Goal: Feedback & Contribution: Submit feedback/report problem

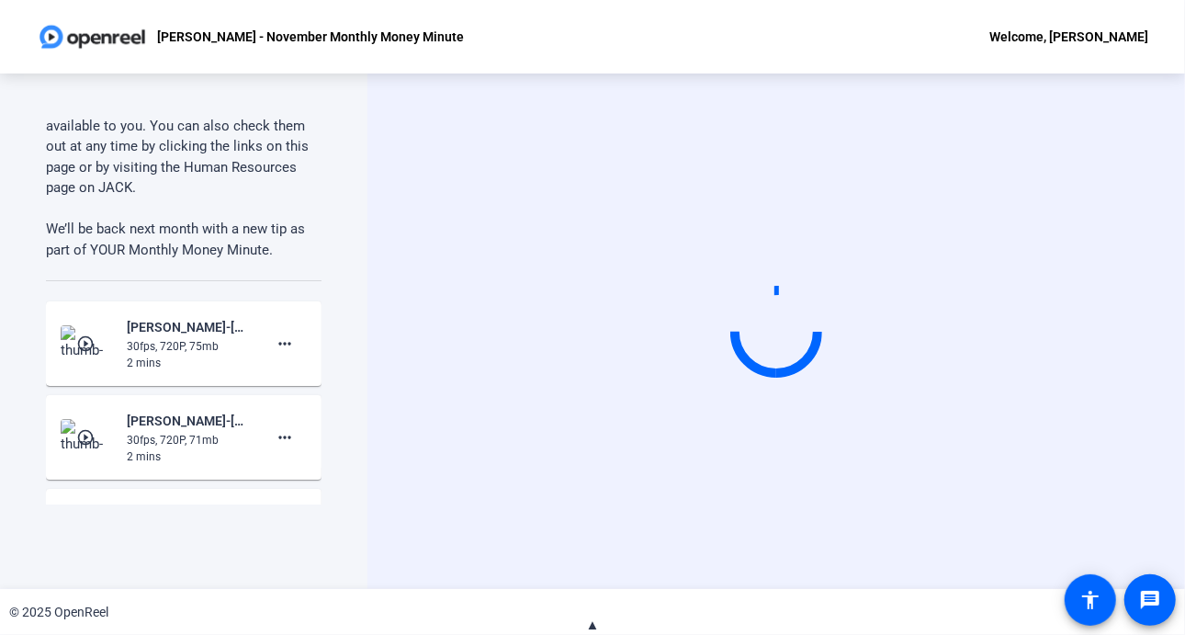
scroll to position [1155, 0]
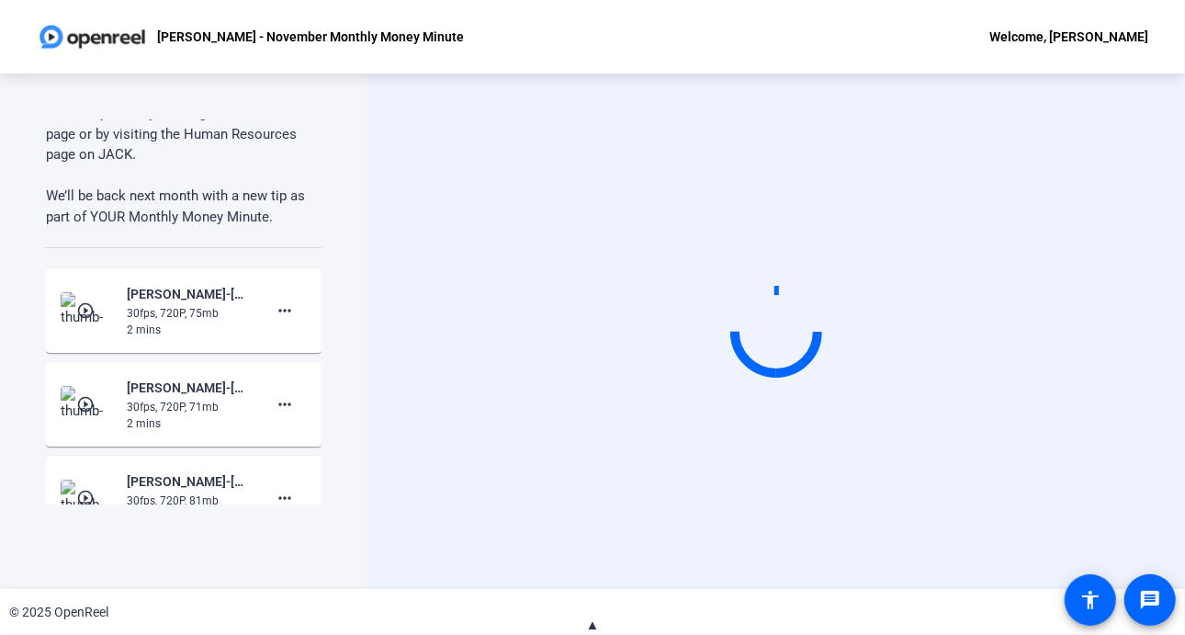
click at [158, 309] on div "30fps, 720P, 75mb" at bounding box center [188, 313] width 123 height 17
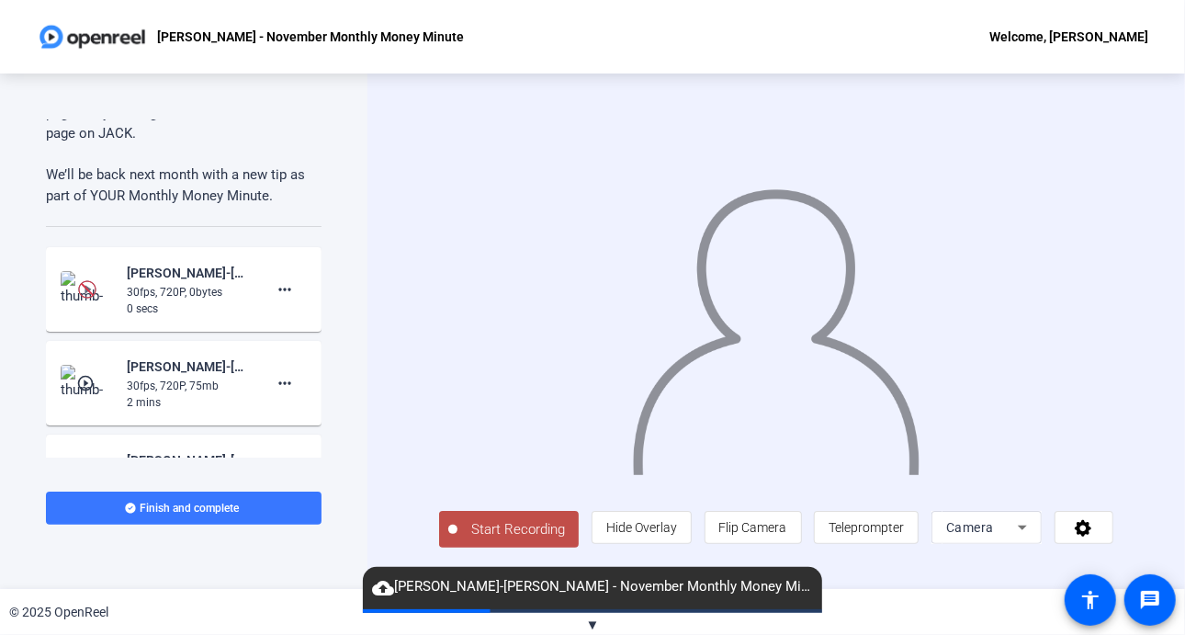
scroll to position [1191, 0]
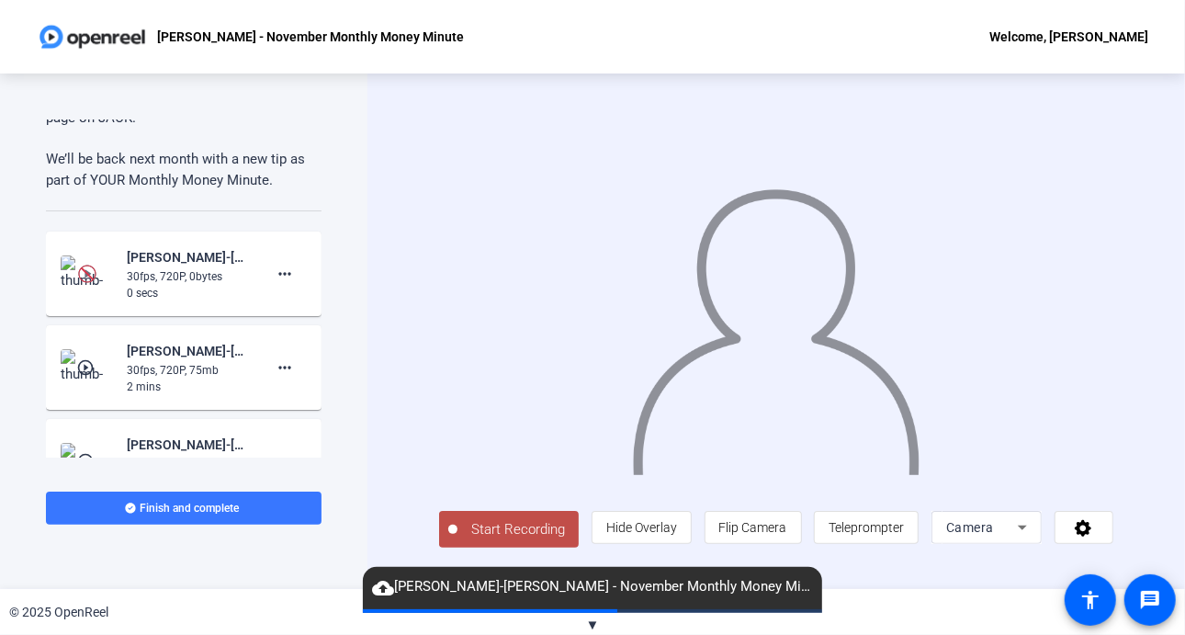
click at [217, 365] on div "30fps, 720P, 75mb" at bounding box center [188, 370] width 123 height 17
click at [76, 363] on mat-icon "play_circle_outline" at bounding box center [87, 367] width 22 height 18
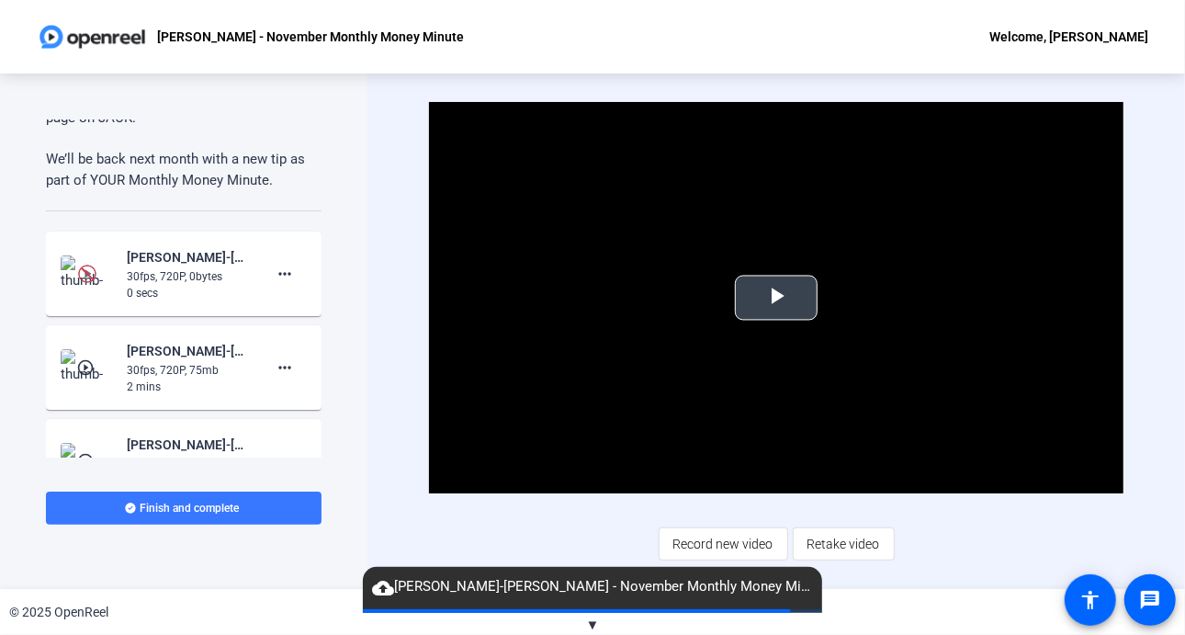
click at [776, 298] on span "Video Player" at bounding box center [776, 298] width 0 height 0
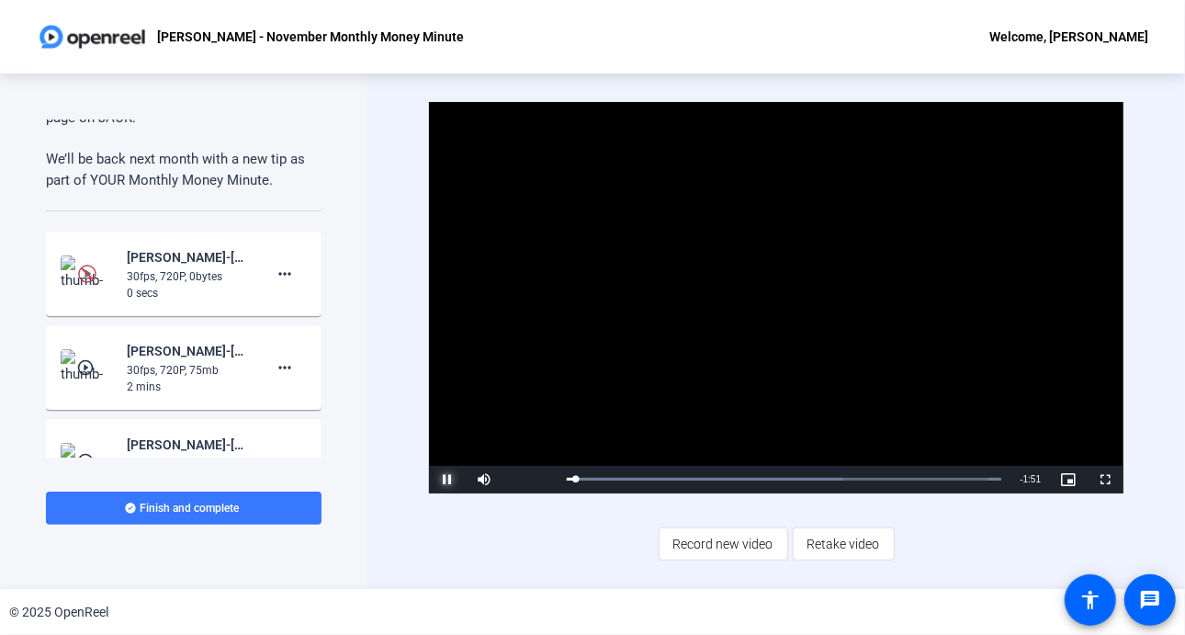
click at [447, 480] on span "Video Player" at bounding box center [447, 480] width 37 height 0
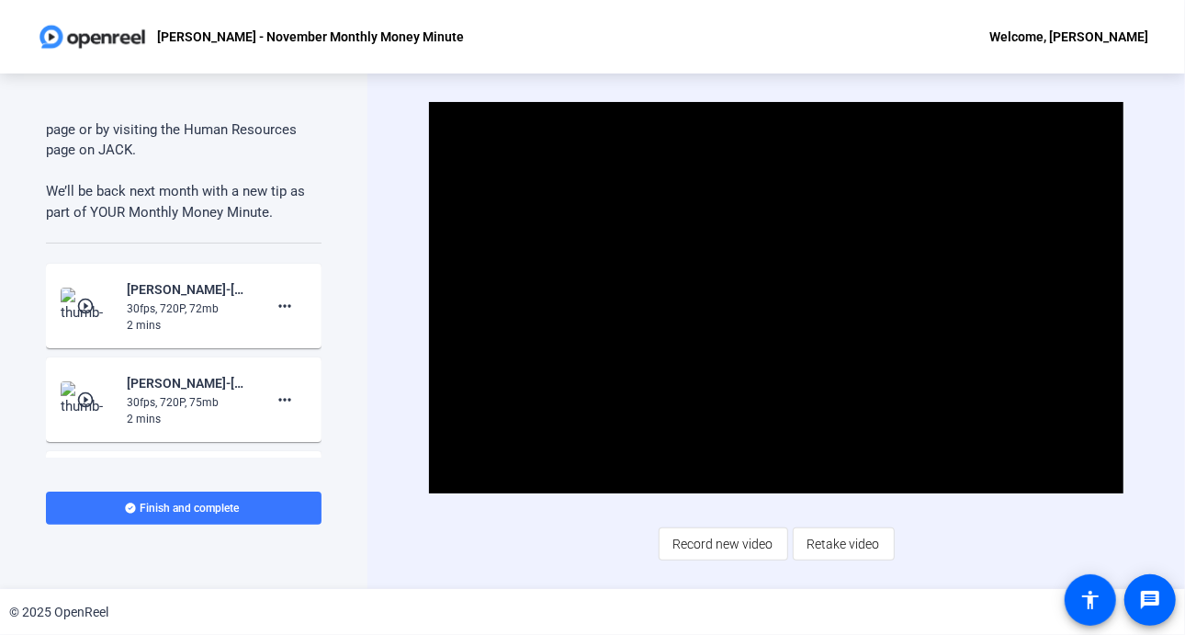
scroll to position [1135, 0]
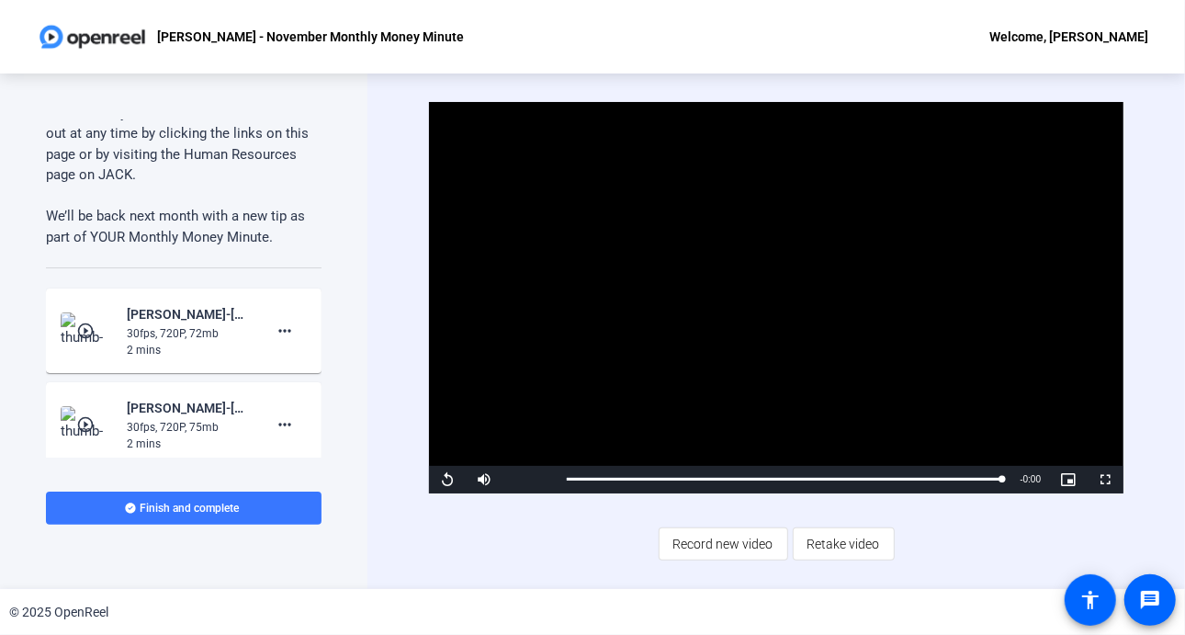
click at [198, 342] on div "2 mins" at bounding box center [188, 350] width 123 height 17
click at [83, 336] on mat-icon "play_circle_outline" at bounding box center [87, 331] width 22 height 18
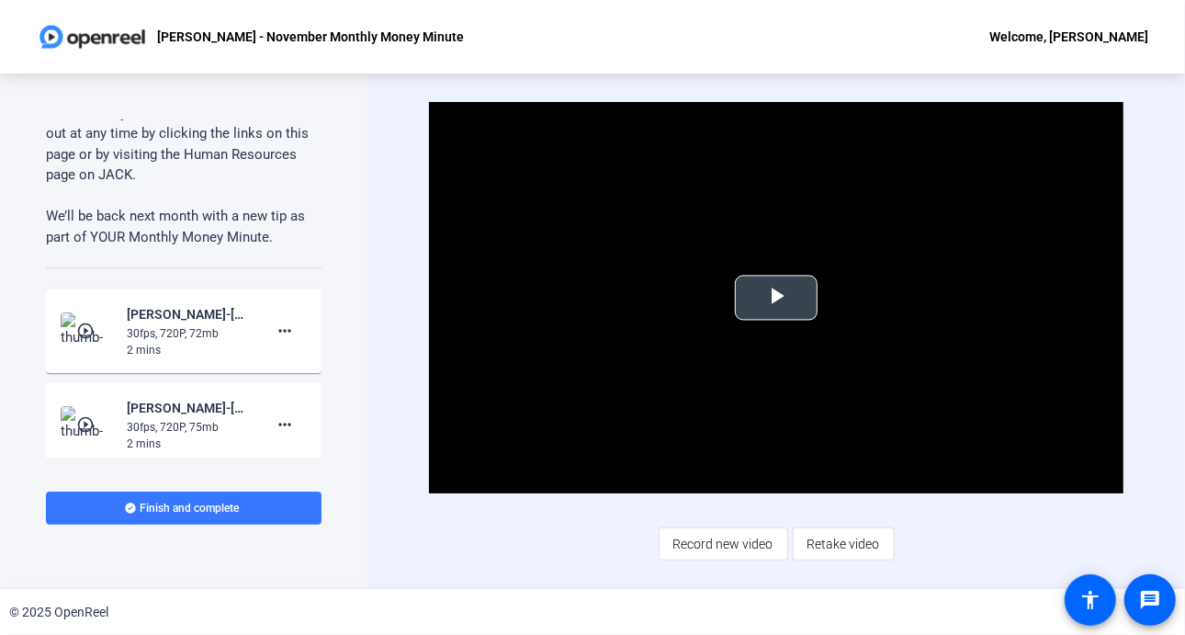
click at [776, 298] on span "Video Player" at bounding box center [776, 298] width 0 height 0
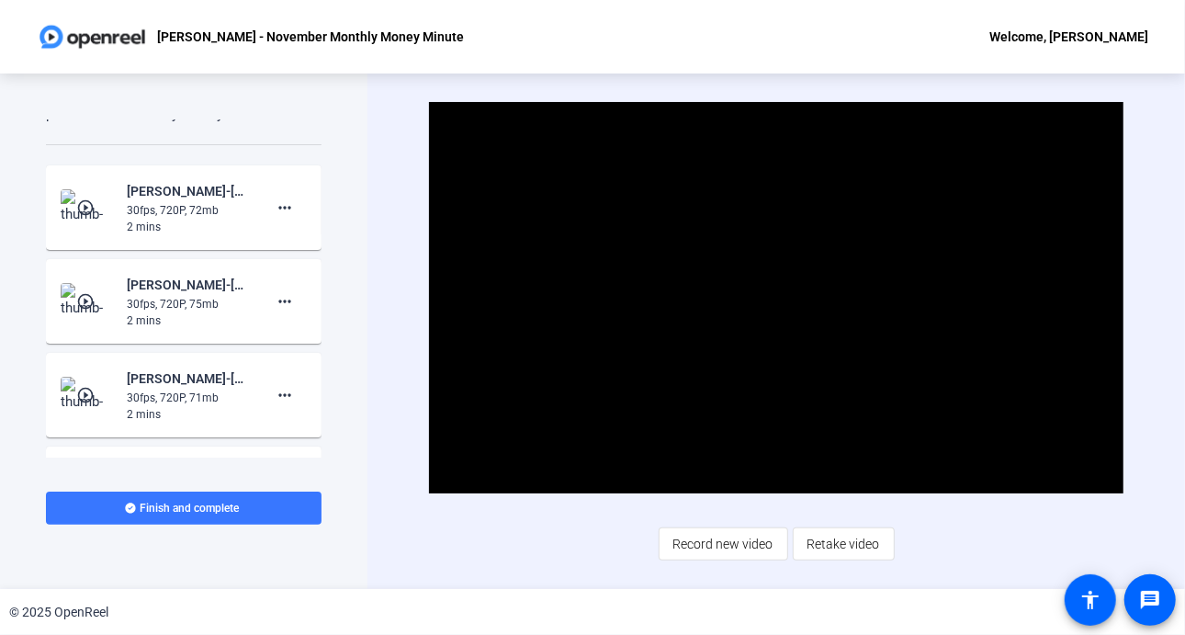
scroll to position [1224, 0]
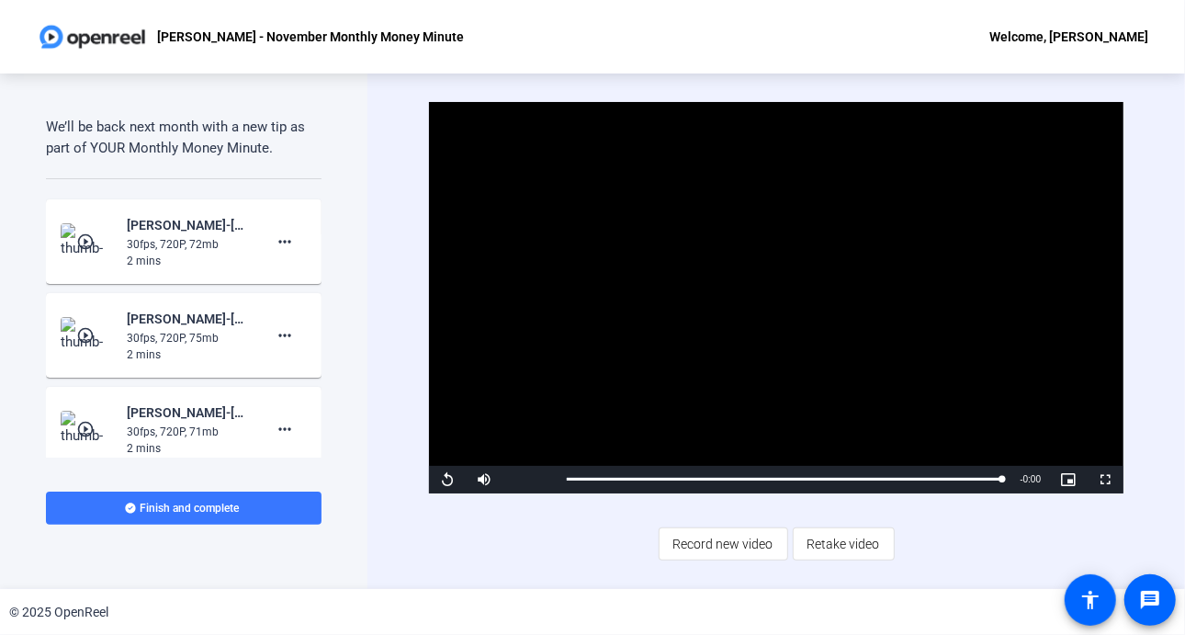
click at [88, 334] on mat-icon "play_circle_outline" at bounding box center [87, 335] width 22 height 18
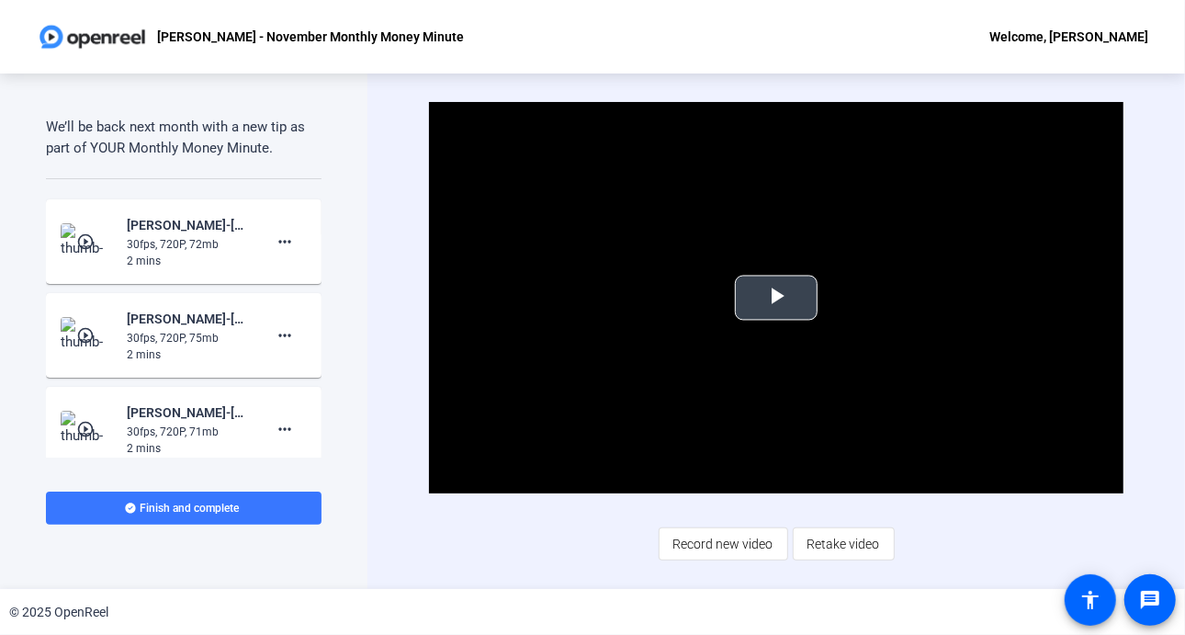
click at [776, 298] on span "Video Player" at bounding box center [776, 298] width 0 height 0
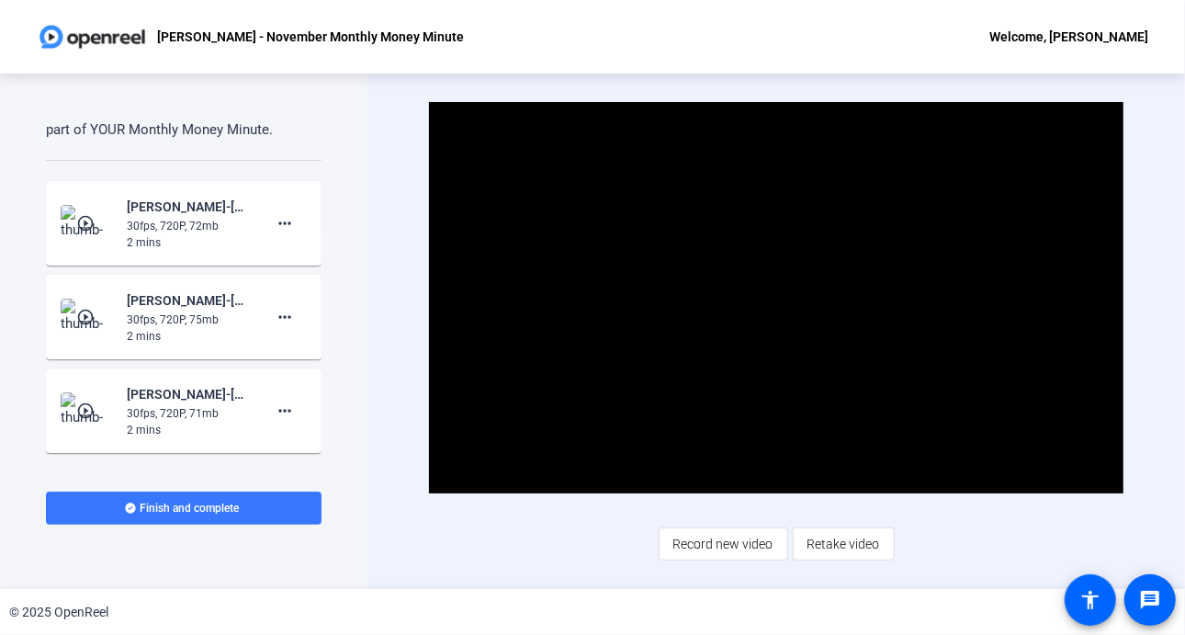
scroll to position [1246, 0]
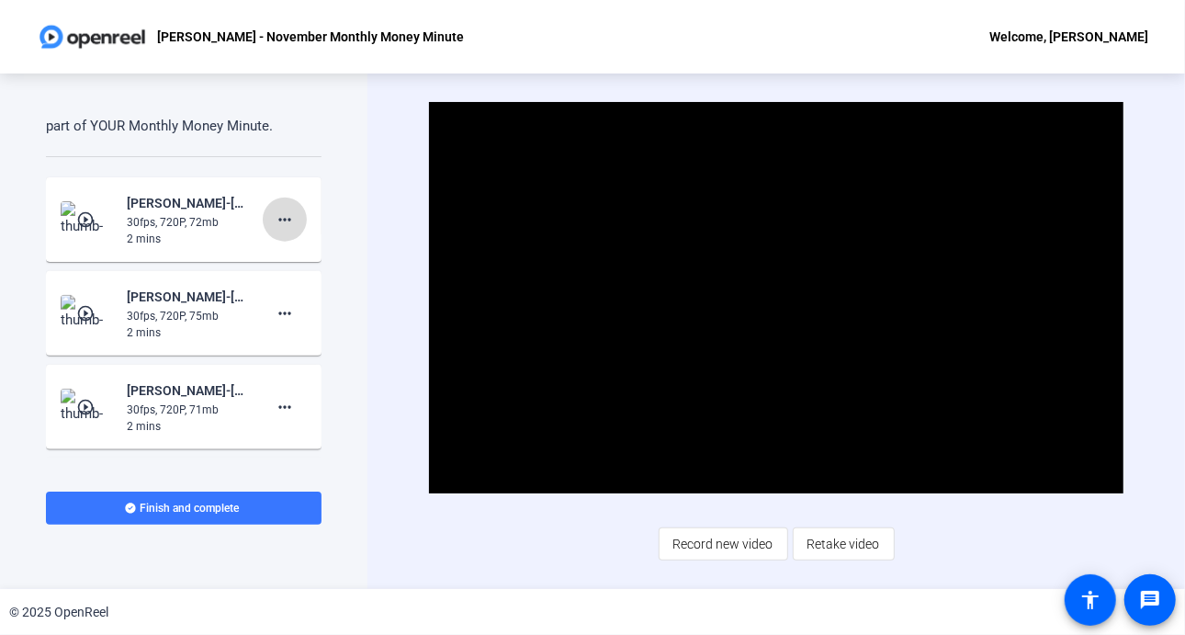
click at [277, 223] on mat-icon "more_horiz" at bounding box center [285, 220] width 22 height 22
click at [300, 300] on span "Add Notes" at bounding box center [304, 303] width 73 height 22
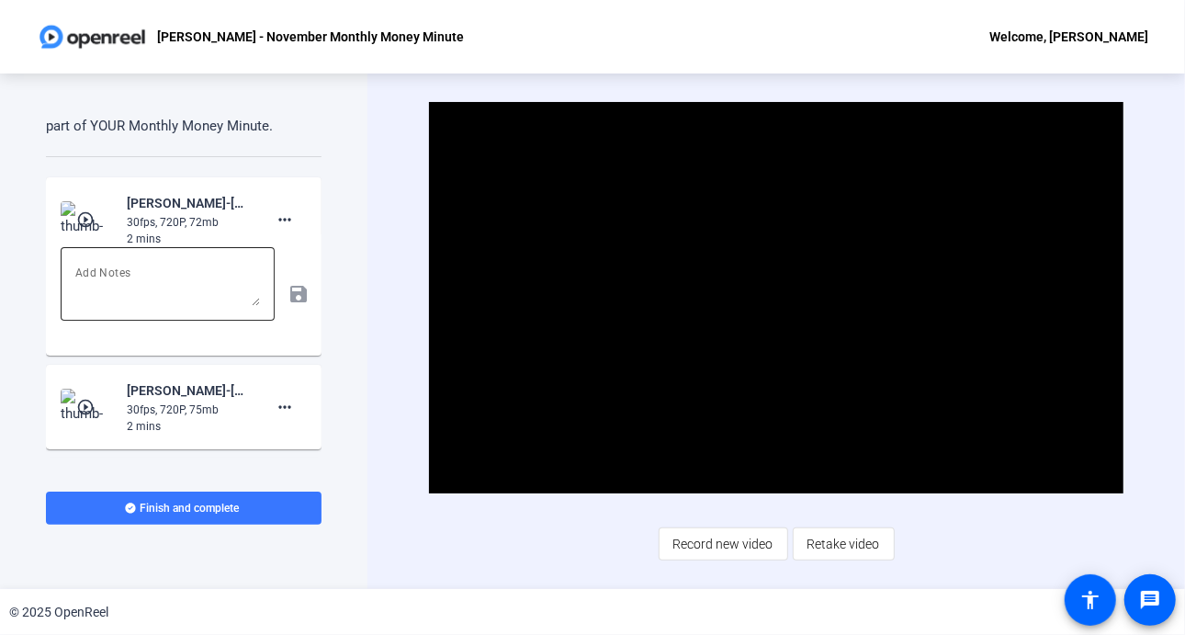
click at [184, 272] on textarea at bounding box center [167, 284] width 185 height 44
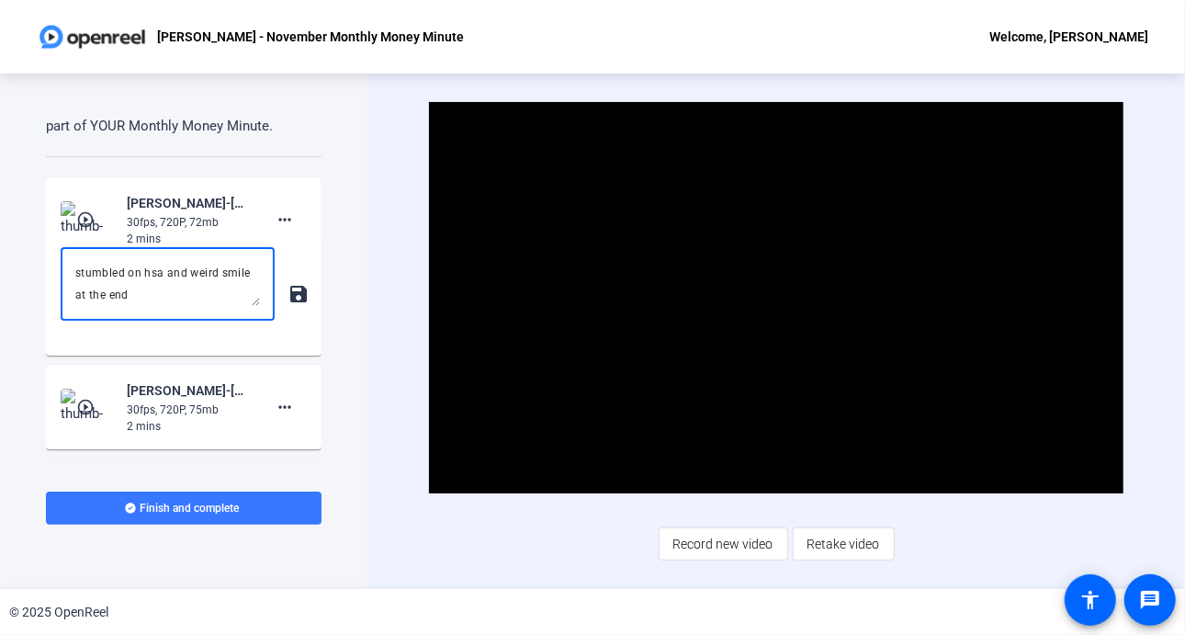
type textarea "stumbled on hsa and weird smile at the end"
click at [288, 294] on mat-icon "save" at bounding box center [297, 294] width 19 height 22
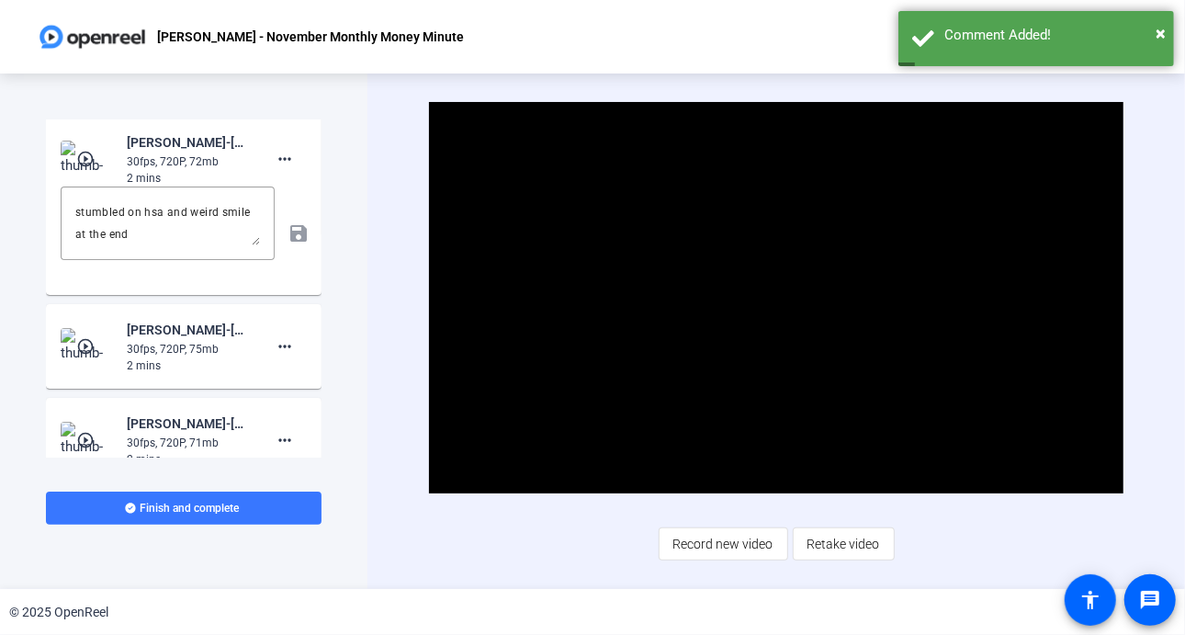
scroll to position [1313, 0]
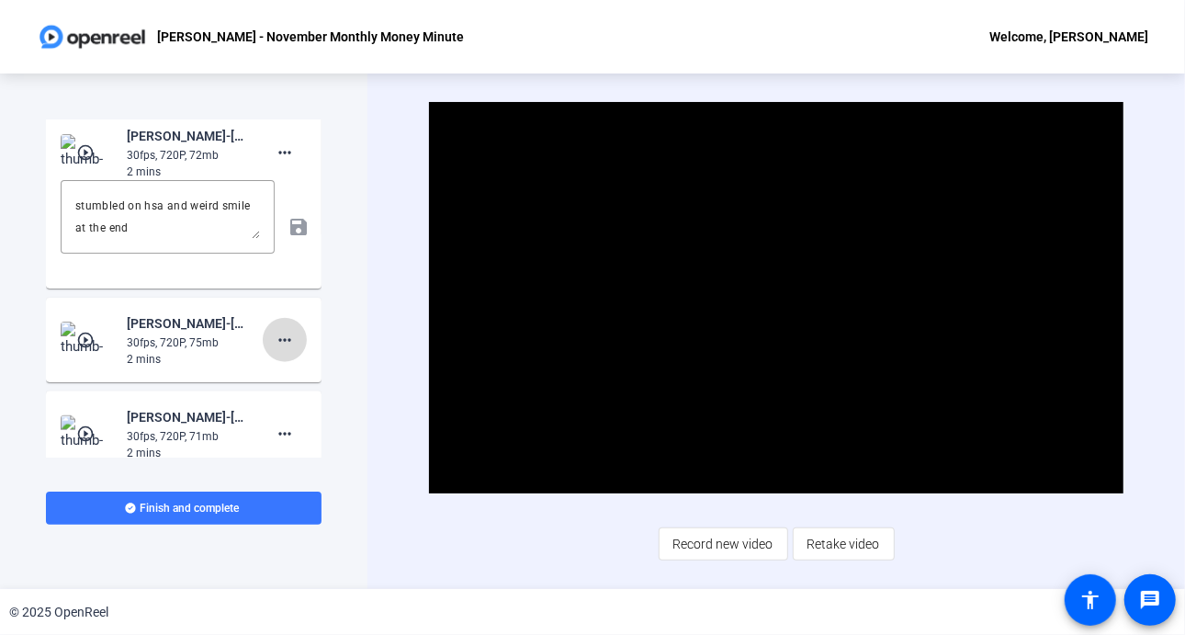
click at [287, 344] on span at bounding box center [285, 340] width 44 height 44
drag, startPoint x: 287, startPoint y: 422, endPoint x: 255, endPoint y: 434, distance: 33.4
click at [288, 422] on span "Add Notes" at bounding box center [304, 423] width 73 height 22
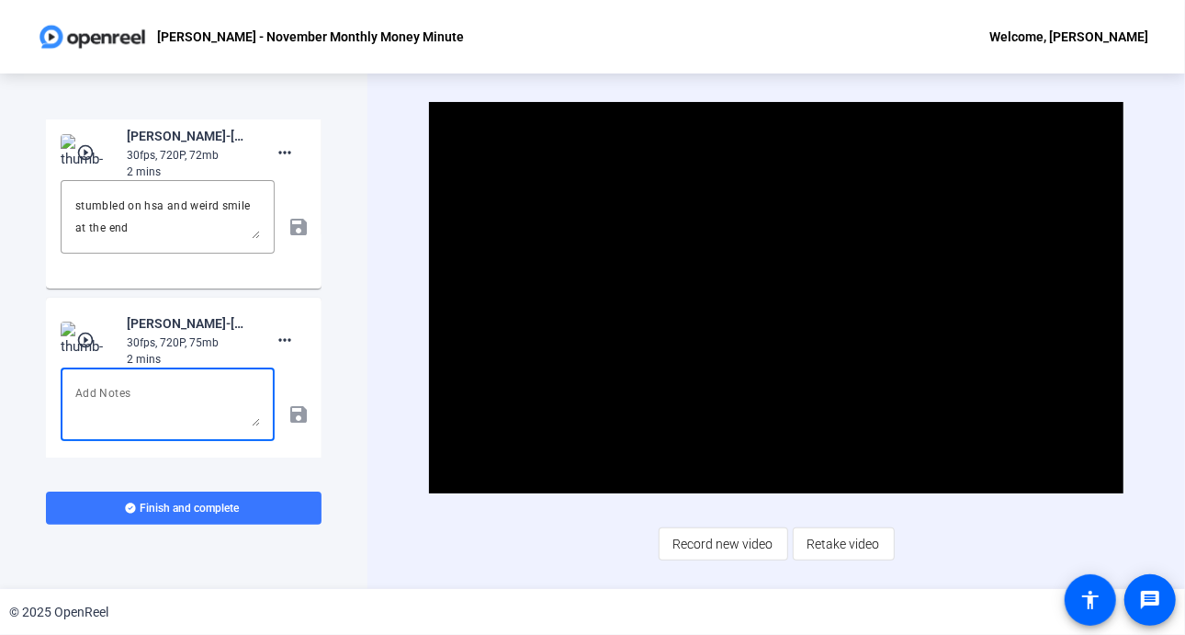
click at [171, 419] on textarea at bounding box center [167, 404] width 185 height 44
type textarea "tongue tied"
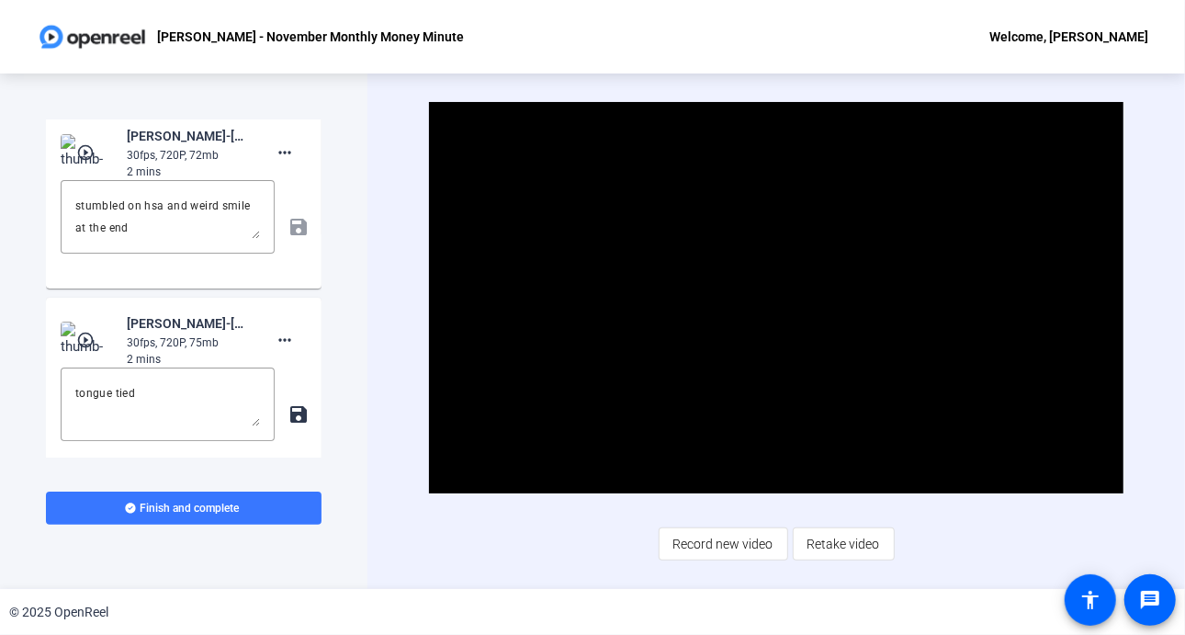
click at [288, 410] on mat-icon "save" at bounding box center [297, 414] width 19 height 22
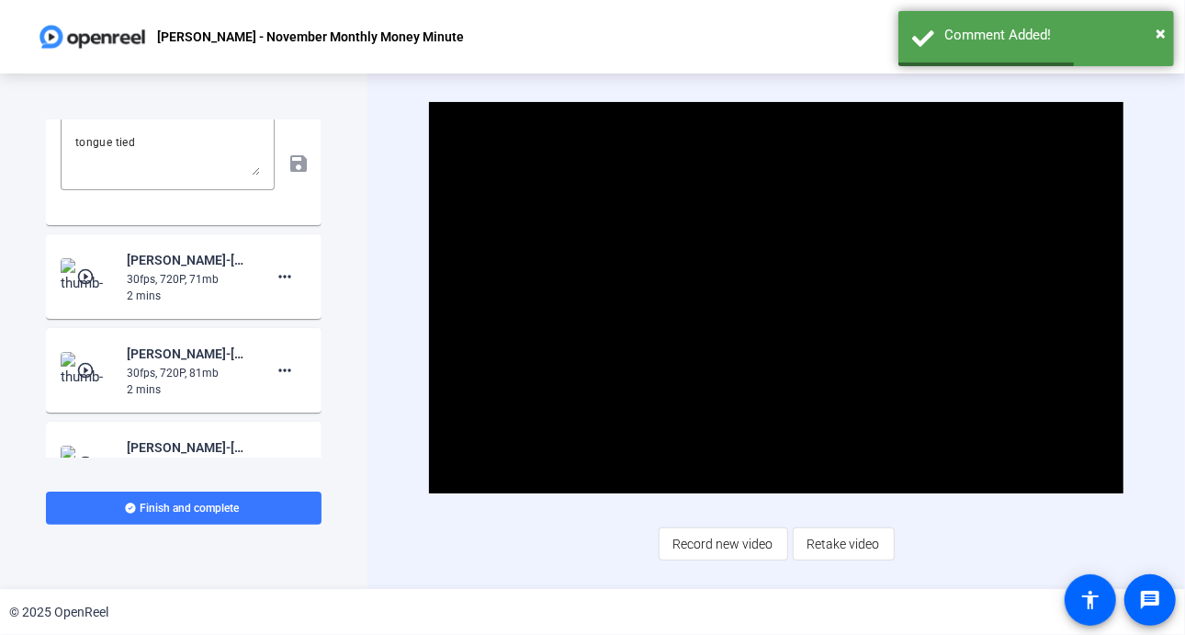
scroll to position [1577, 0]
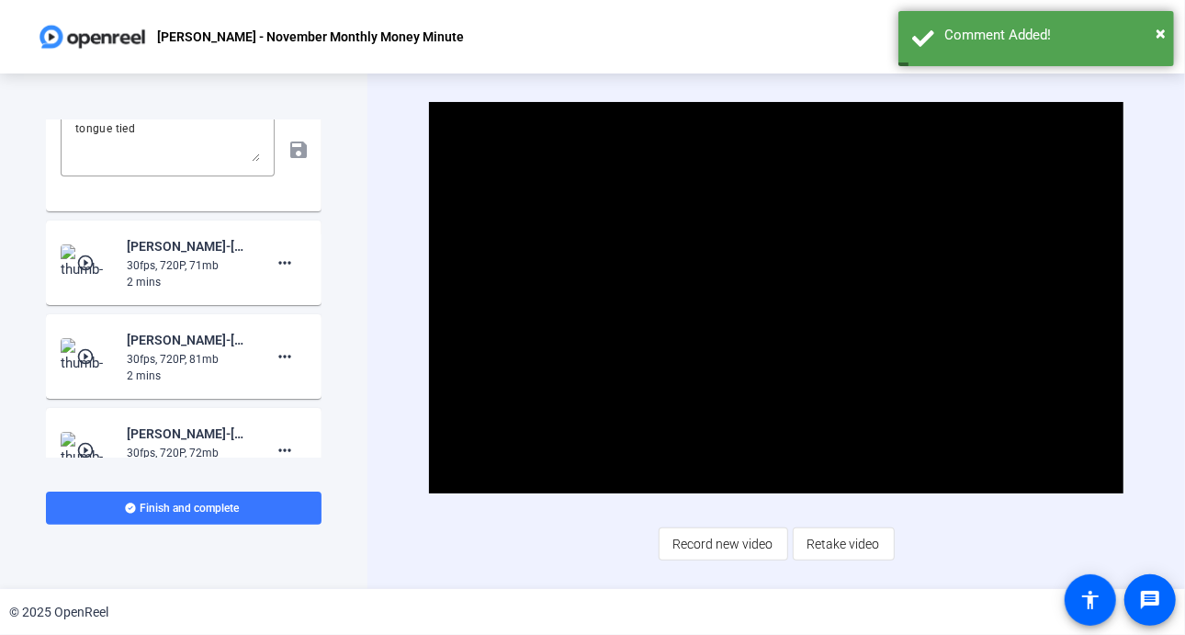
click at [85, 260] on mat-icon "play_circle_outline" at bounding box center [87, 263] width 22 height 18
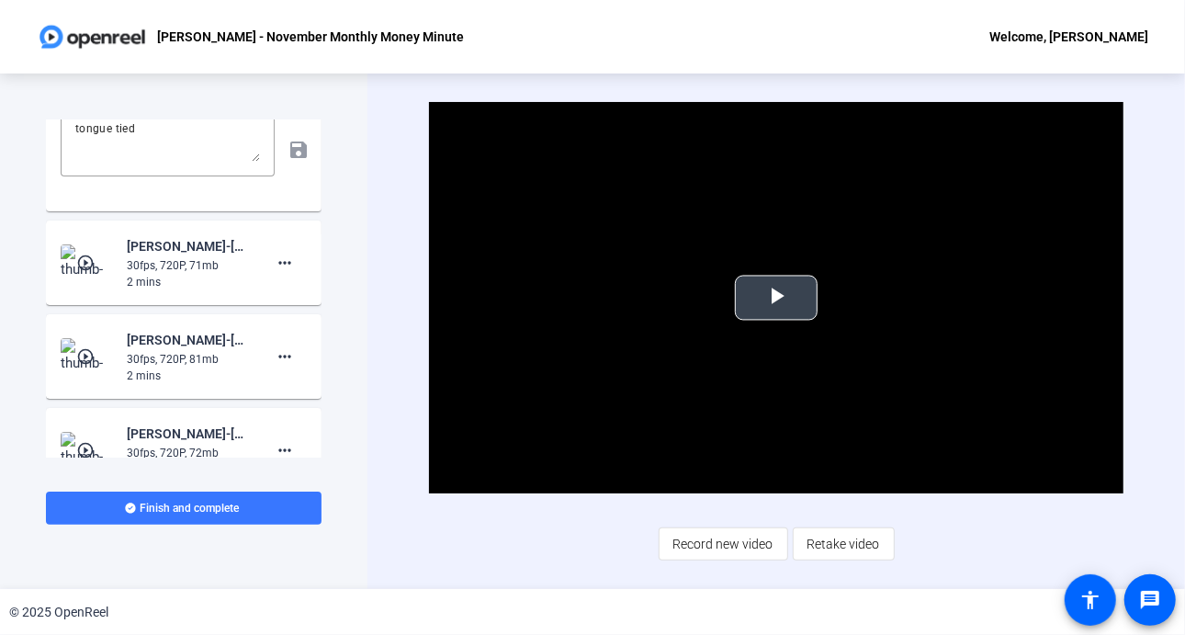
click at [776, 298] on span "Video Player" at bounding box center [776, 298] width 0 height 0
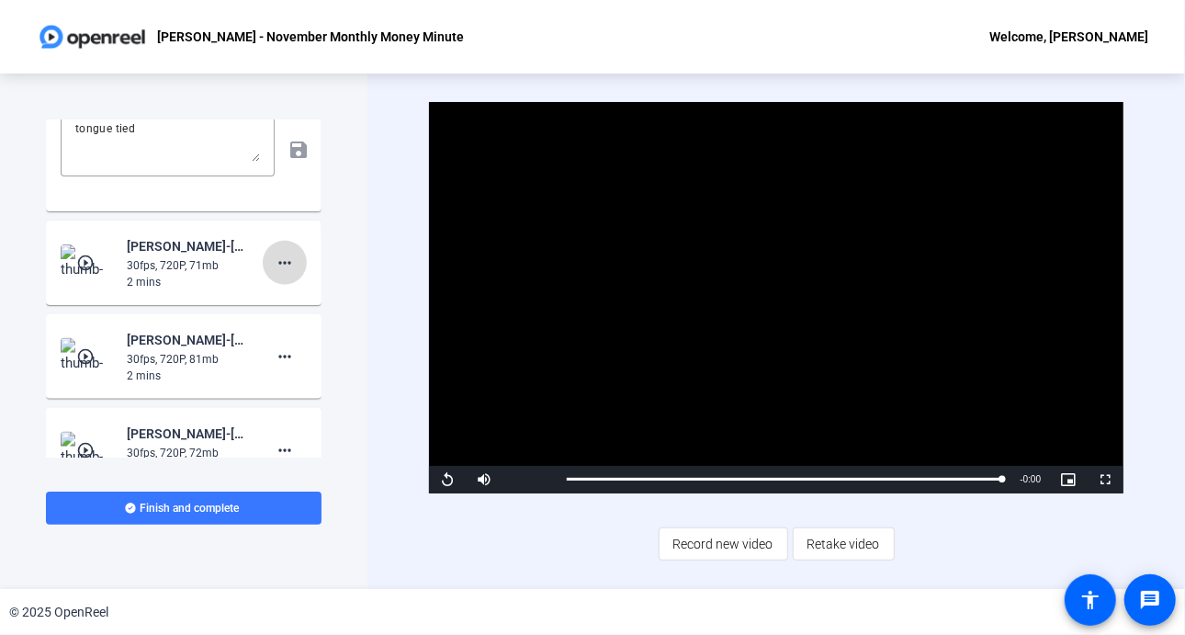
click at [274, 264] on mat-icon "more_horiz" at bounding box center [285, 263] width 22 height 22
click at [287, 339] on span "Add Notes" at bounding box center [304, 344] width 73 height 22
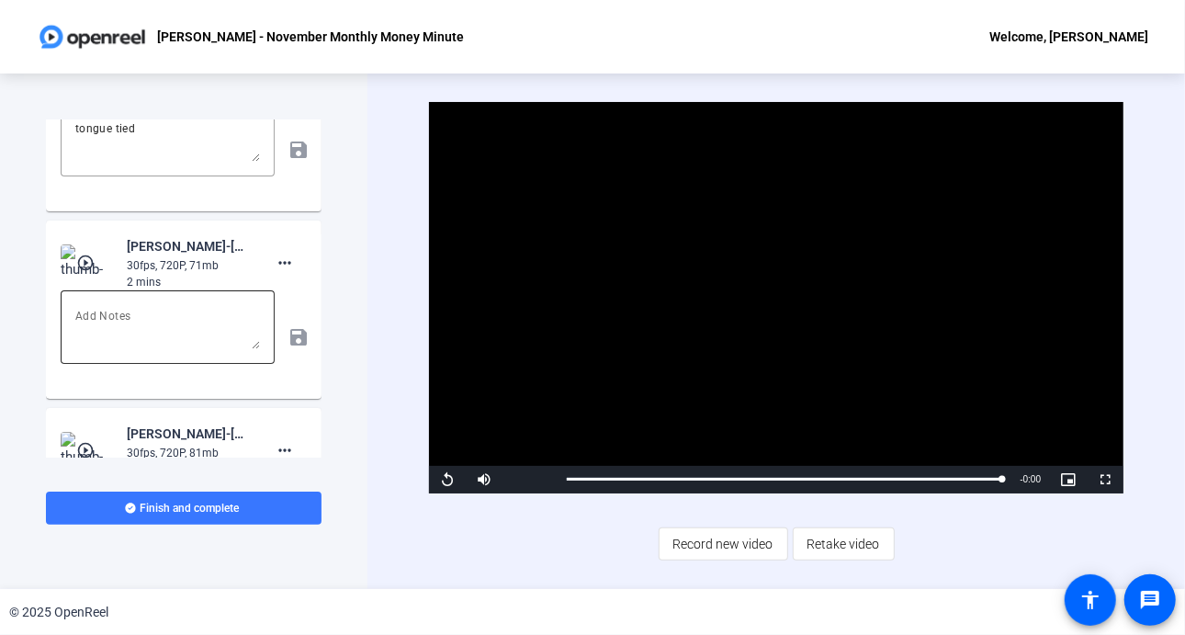
click at [214, 329] on textarea at bounding box center [167, 327] width 185 height 44
type textarea "s"
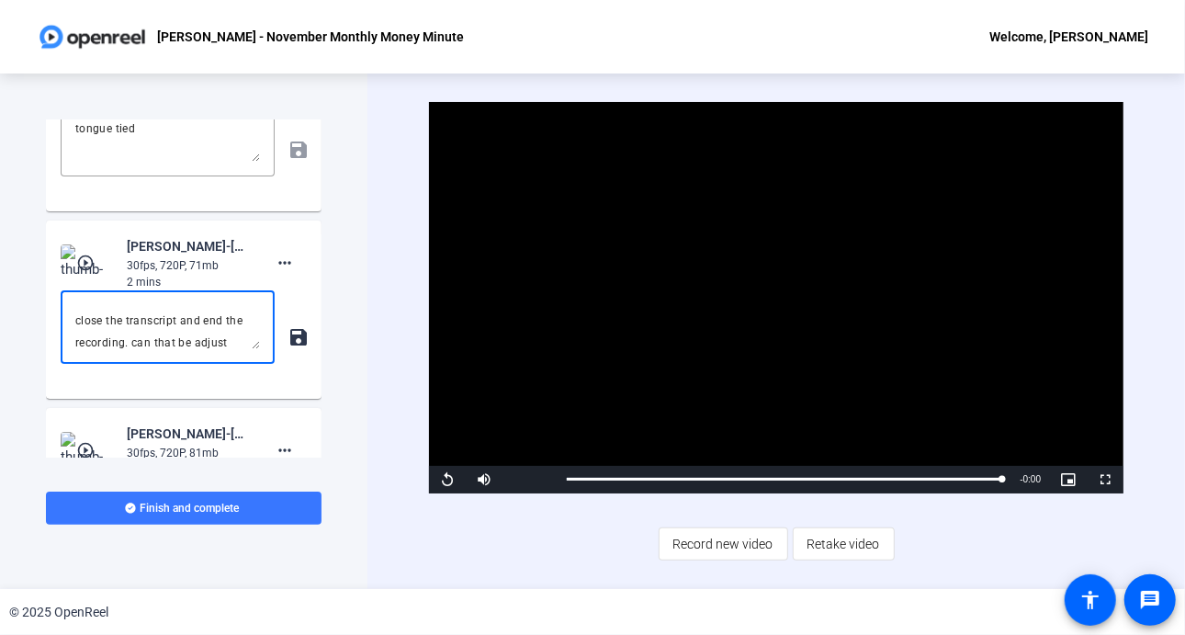
scroll to position [40, 0]
click at [293, 333] on mat-icon "save" at bounding box center [297, 337] width 19 height 22
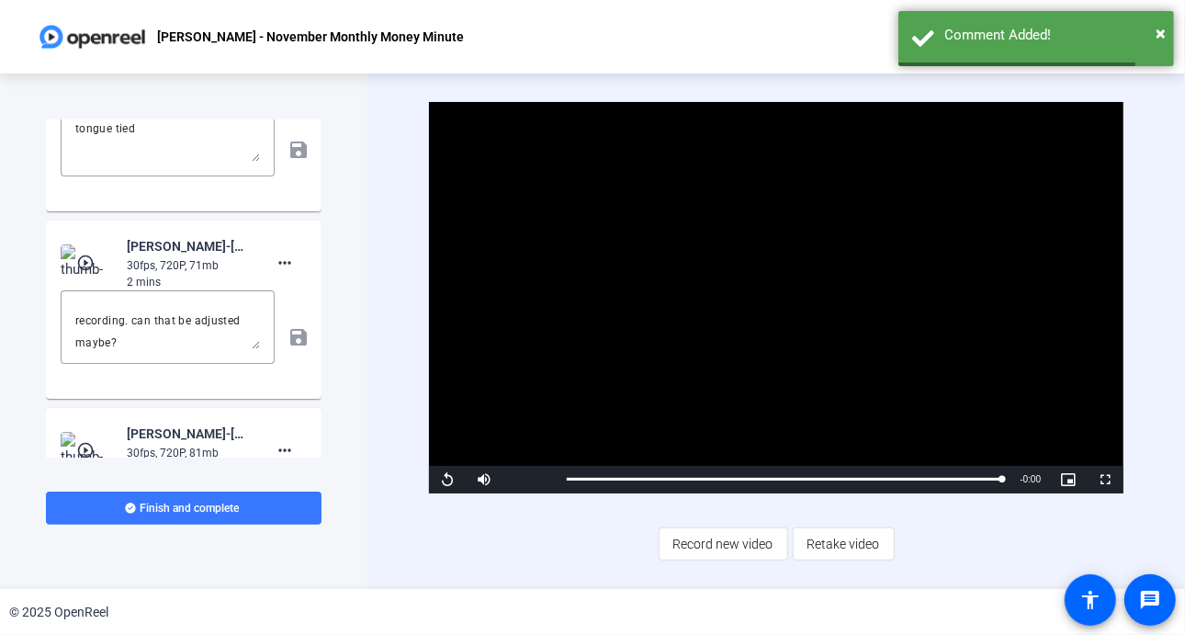
click at [93, 257] on mat-icon "play_circle_outline" at bounding box center [87, 263] width 22 height 18
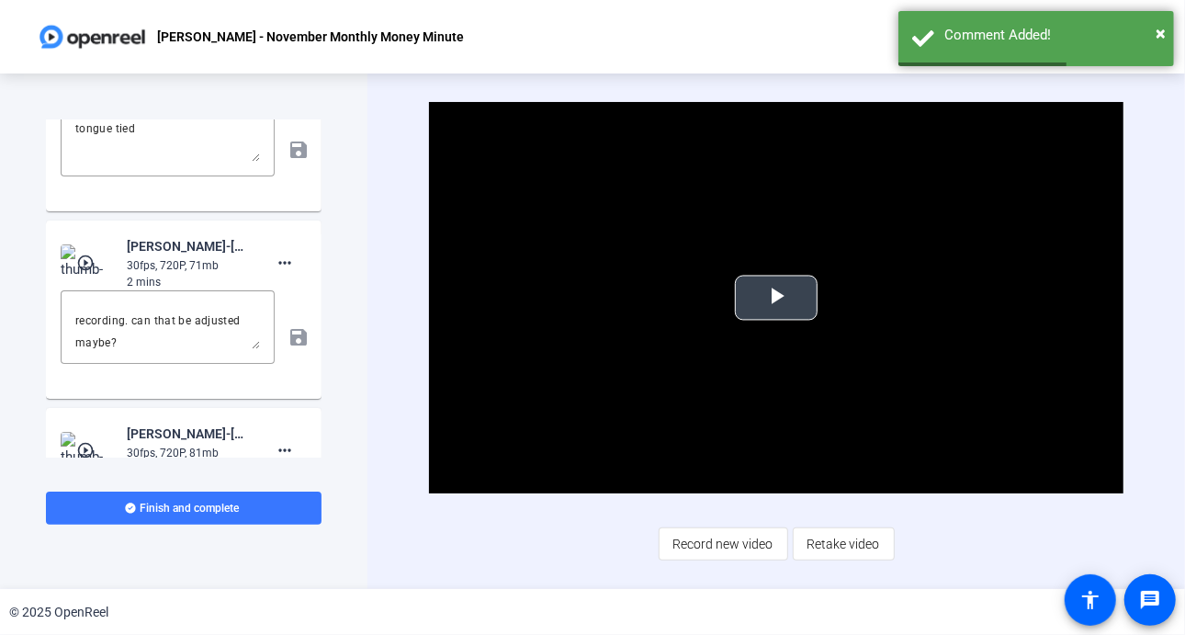
click at [776, 298] on span "Video Player" at bounding box center [776, 298] width 0 height 0
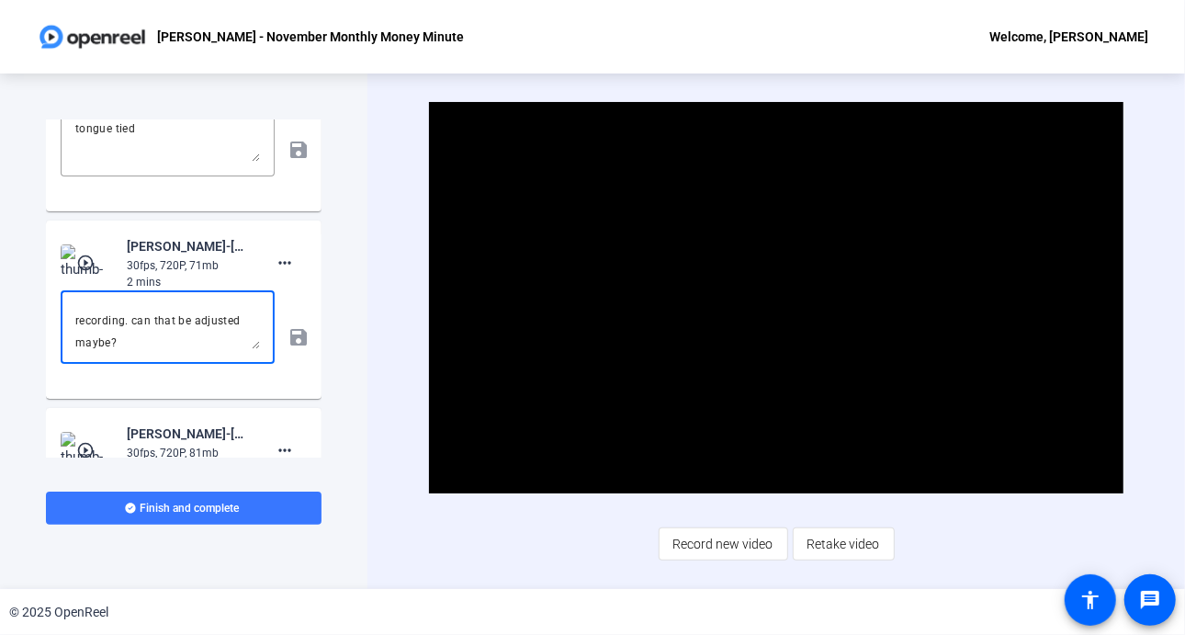
click at [85, 331] on textarea "weird eye movement at the end to close the transcript and end the recording. ca…" at bounding box center [167, 327] width 185 height 44
click at [73, 316] on div "weird eye movement at the end to close the transcript and end the recording. ca…" at bounding box center [168, 326] width 214 height 73
click at [73, 312] on div "weird eye movement at the end to close the transcript and end the recording. ca…" at bounding box center [168, 326] width 214 height 73
click at [78, 313] on textarea "weird eye movement at the end to close the transcript and end the recording. ca…" at bounding box center [167, 327] width 185 height 44
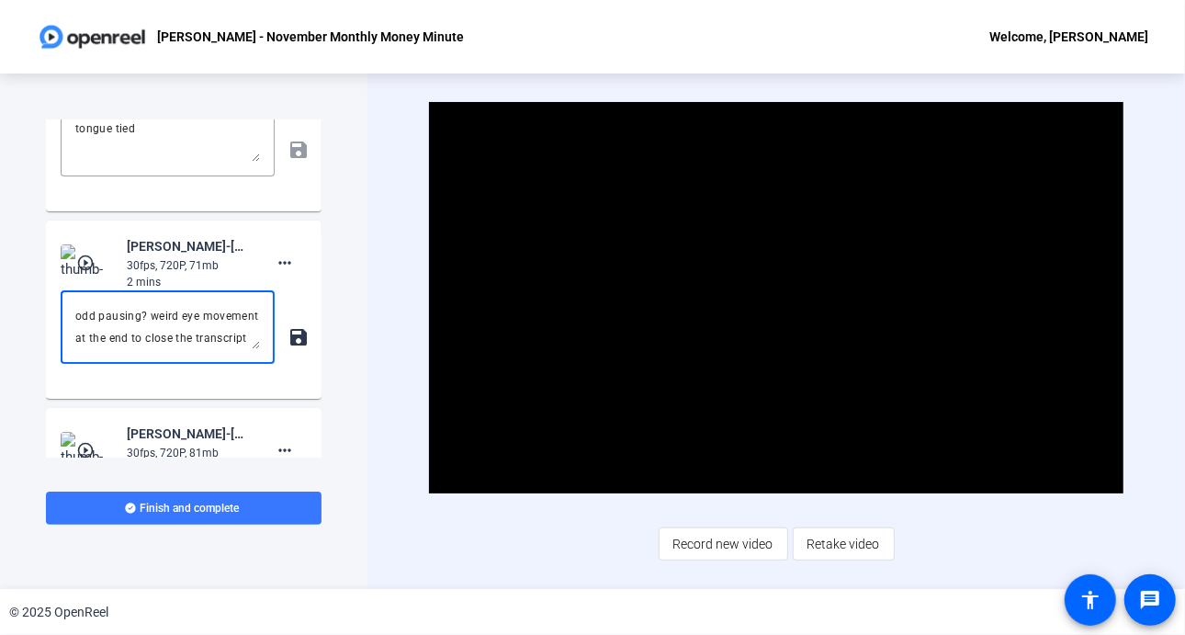
type textarea "odd pausing? weird eye movement at the end to close the transcript and end the …"
click at [288, 332] on mat-icon "save" at bounding box center [297, 337] width 19 height 22
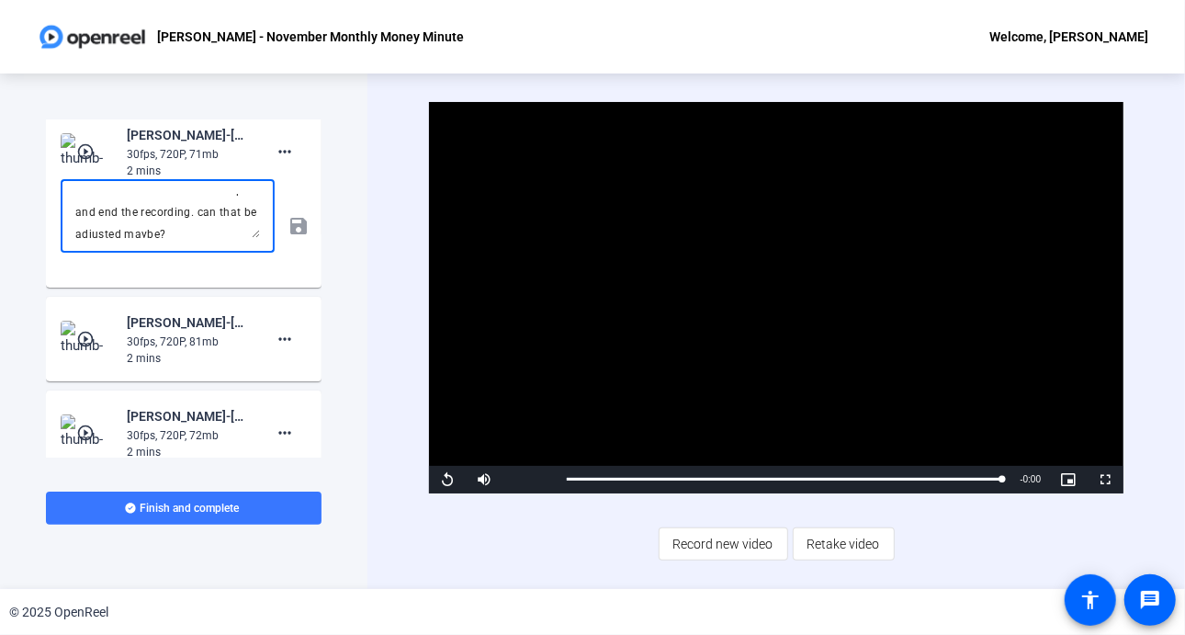
scroll to position [66, 0]
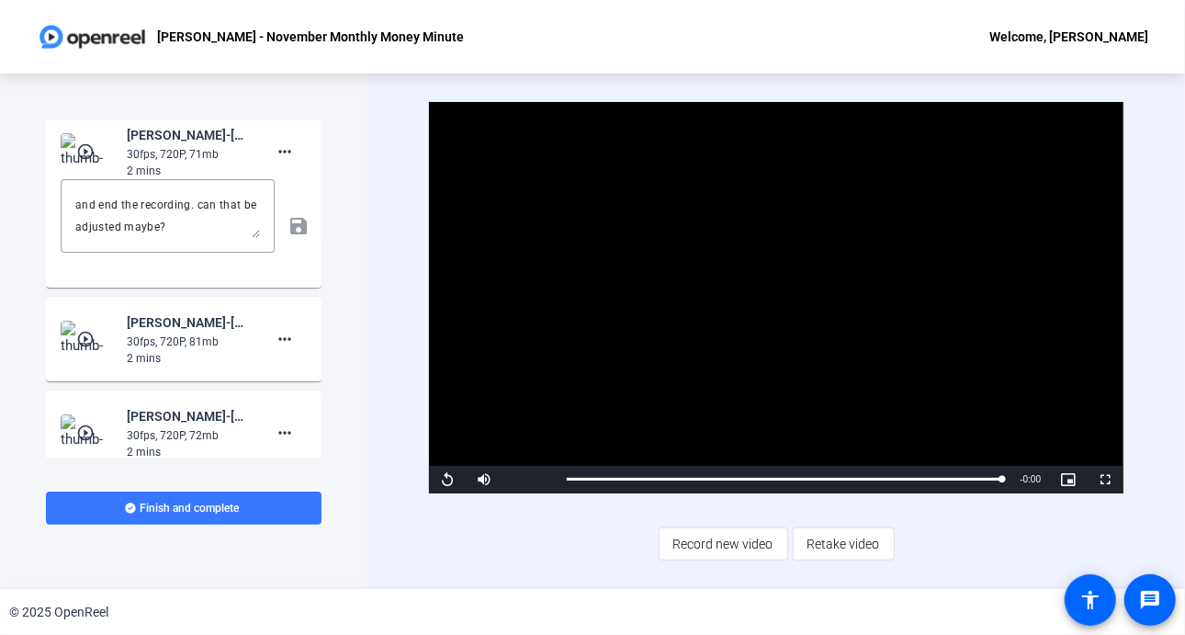
click at [86, 331] on mat-icon "play_circle_outline" at bounding box center [87, 339] width 22 height 18
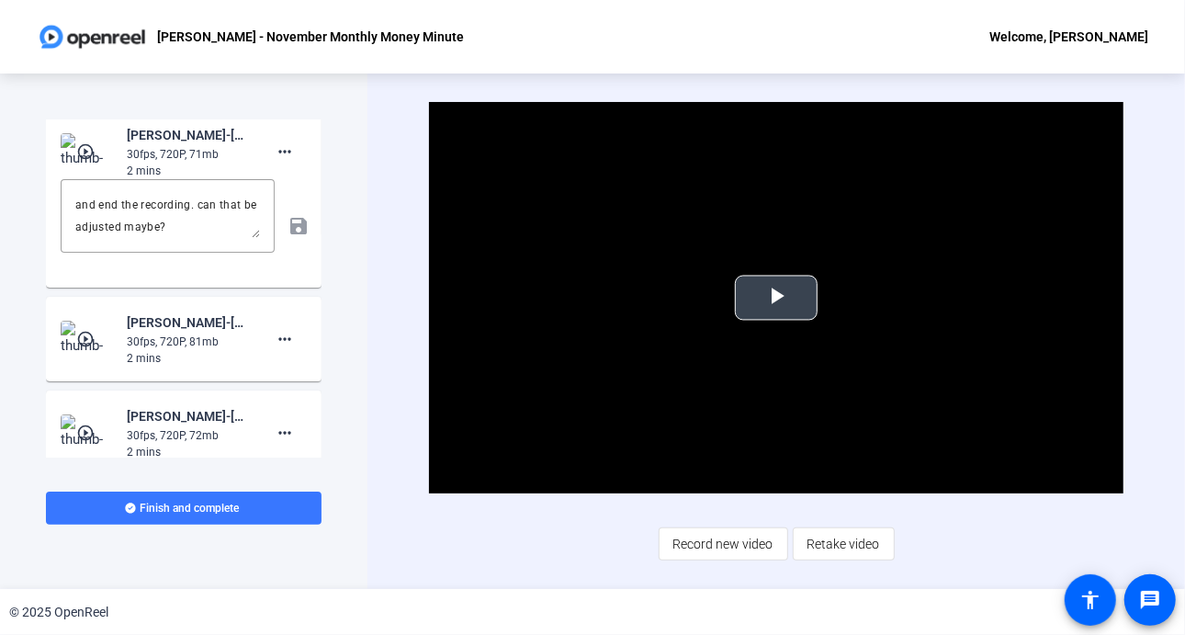
click at [776, 298] on span "Video Player" at bounding box center [776, 298] width 0 height 0
click at [263, 338] on span at bounding box center [285, 339] width 44 height 44
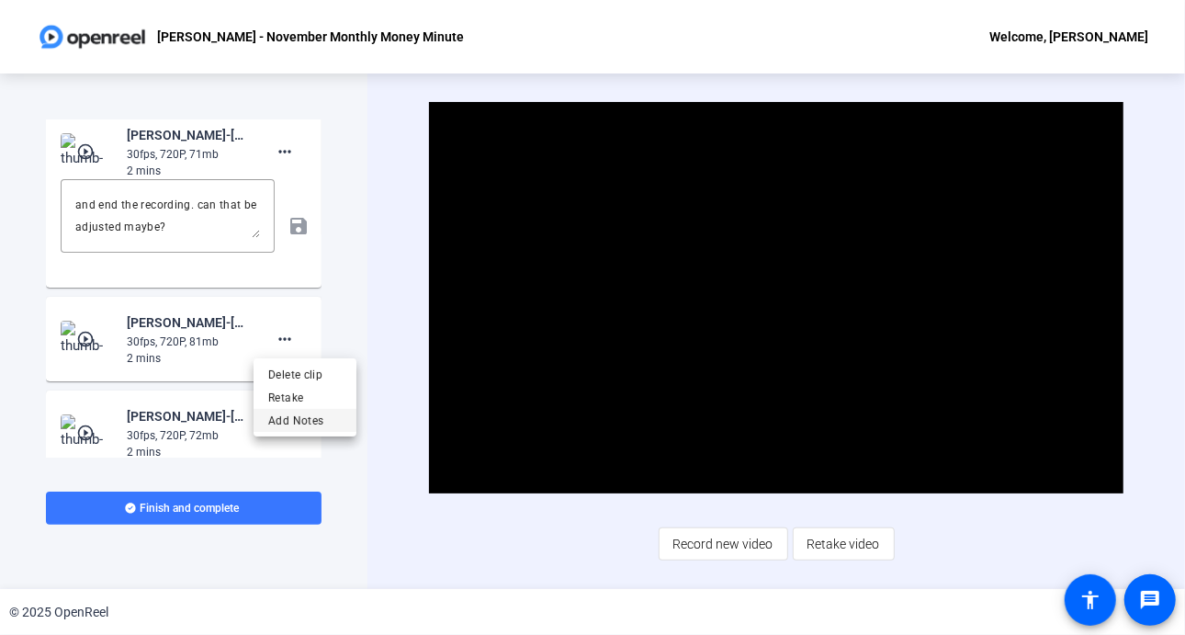
click at [288, 415] on span "Add Notes" at bounding box center [304, 421] width 73 height 22
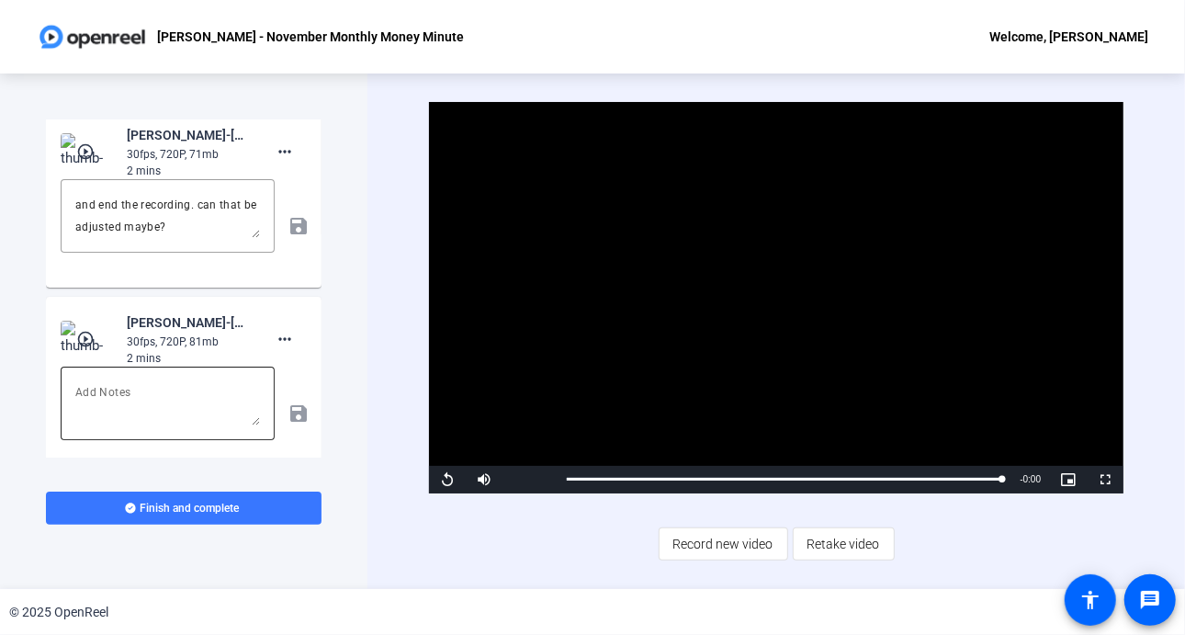
click at [263, 317] on button "more_horiz" at bounding box center [285, 339] width 44 height 44
click at [164, 405] on div at bounding box center [592, 317] width 1185 height 635
click at [118, 392] on textarea at bounding box center [167, 403] width 185 height 44
type textarea "still recording and didnt know it lol"
click at [288, 409] on mat-icon "save" at bounding box center [297, 413] width 19 height 22
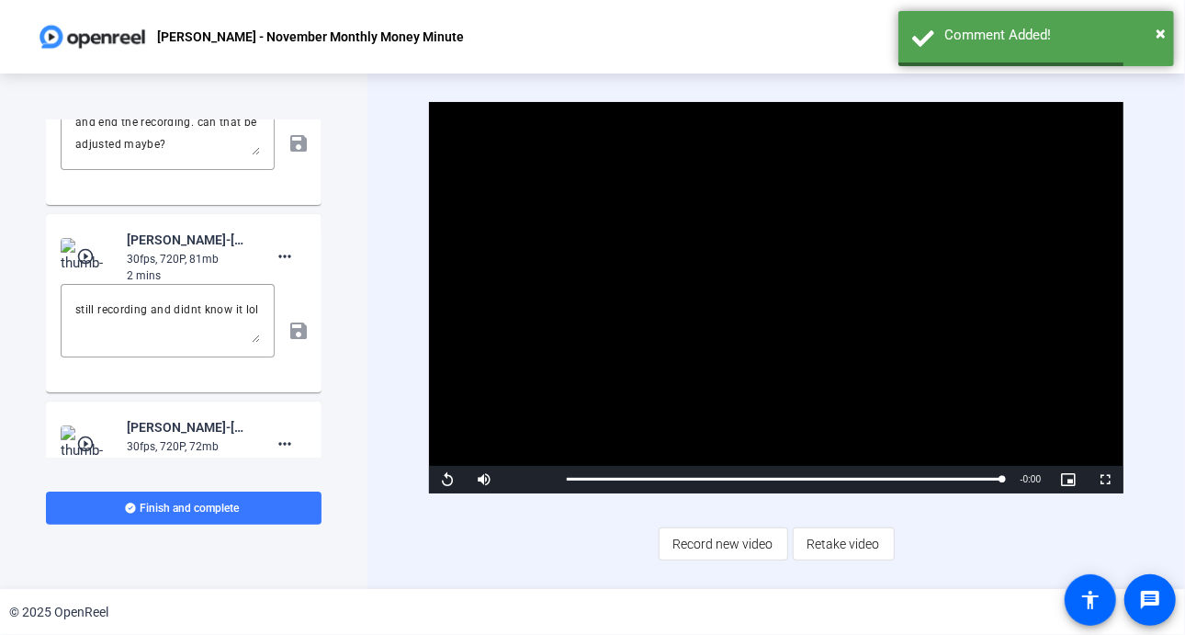
scroll to position [1881, 0]
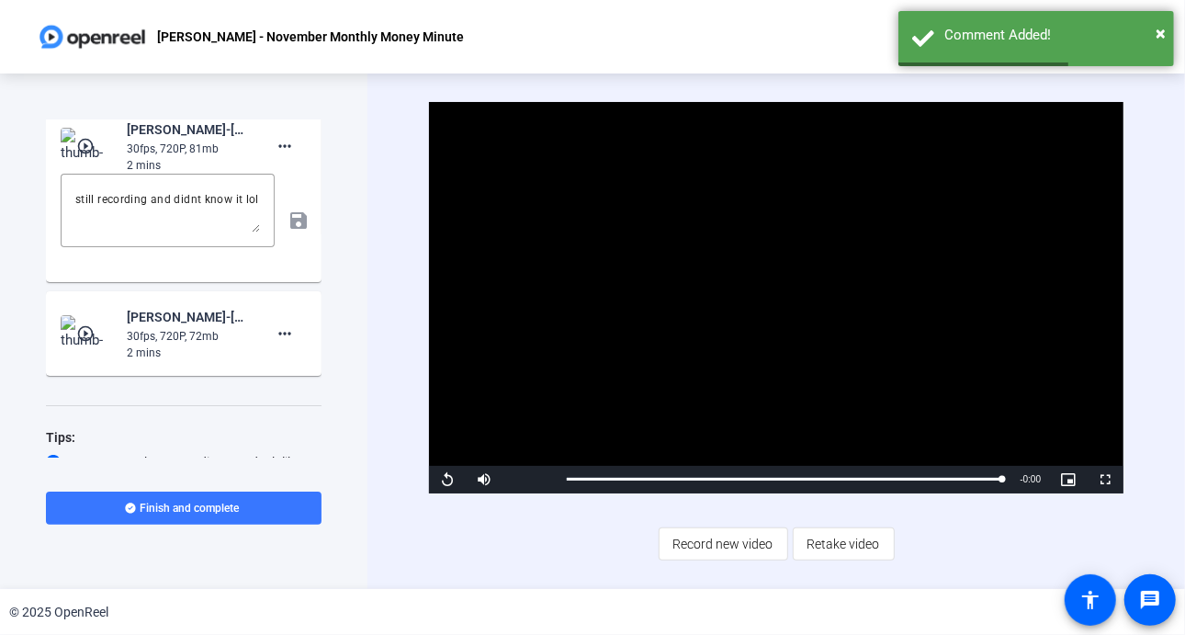
click at [83, 339] on mat-icon "play_circle_outline" at bounding box center [87, 333] width 22 height 18
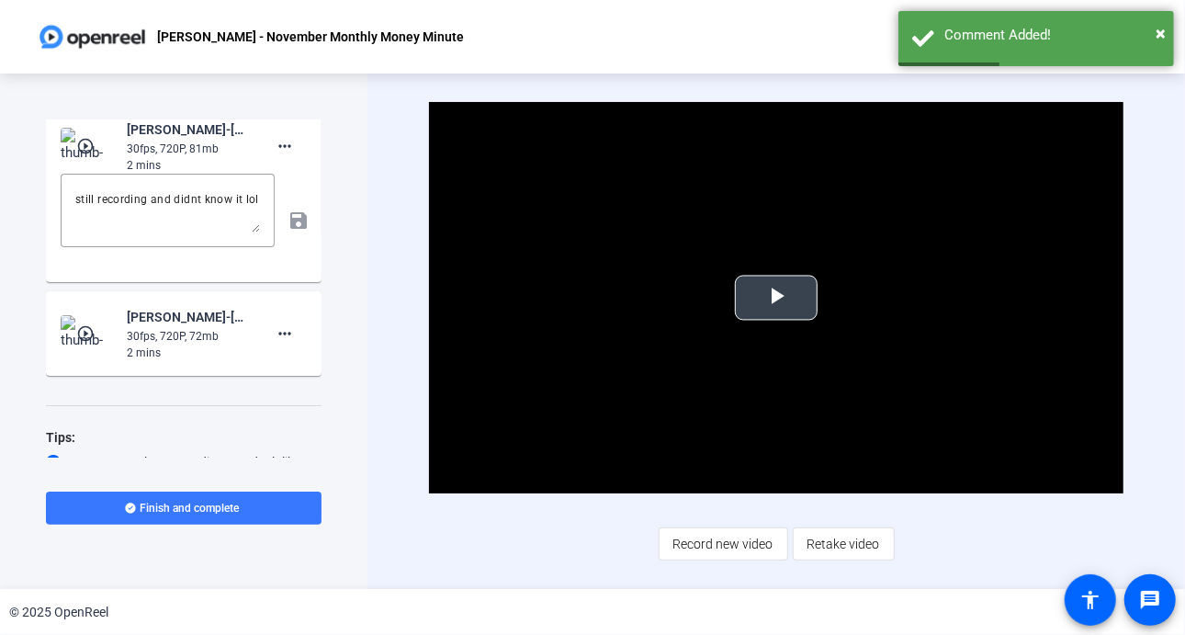
click at [776, 298] on span "Video Player" at bounding box center [776, 298] width 0 height 0
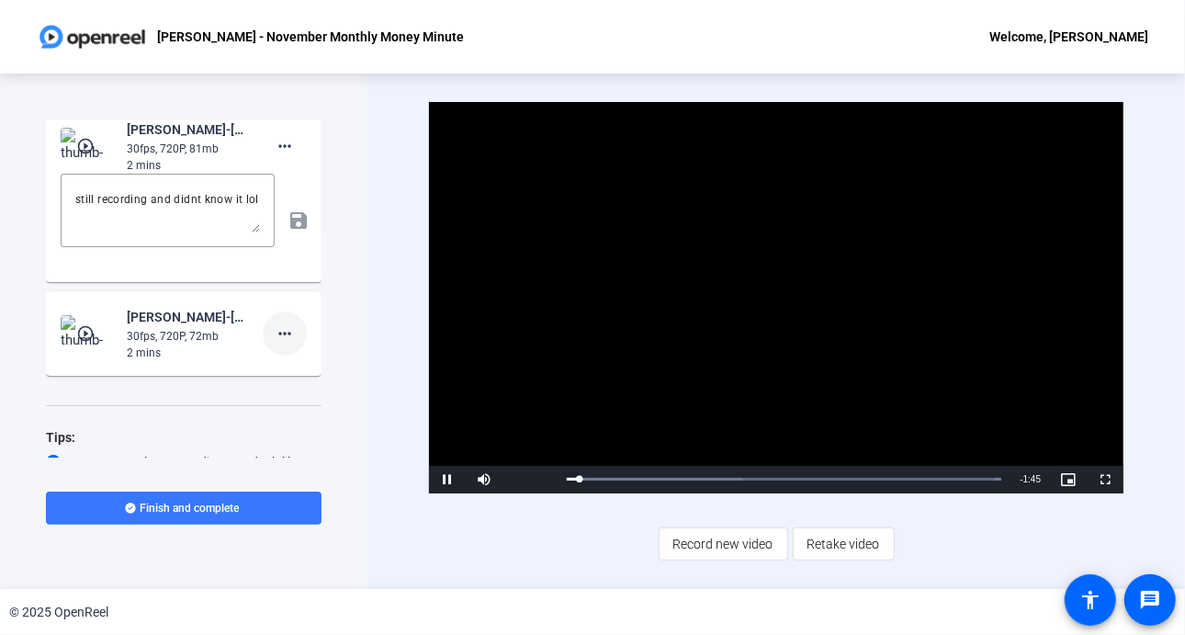
click at [277, 332] on mat-icon "more_horiz" at bounding box center [285, 333] width 22 height 22
click at [293, 412] on span "Add Notes" at bounding box center [304, 415] width 73 height 22
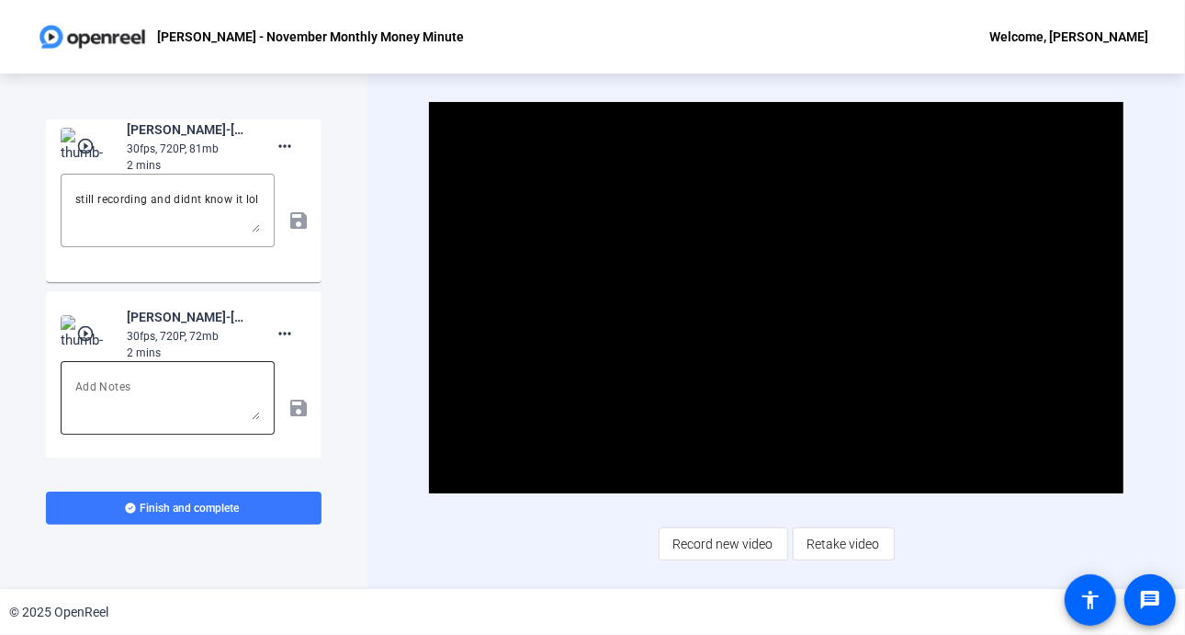
click at [229, 396] on textarea at bounding box center [167, 398] width 185 height 44
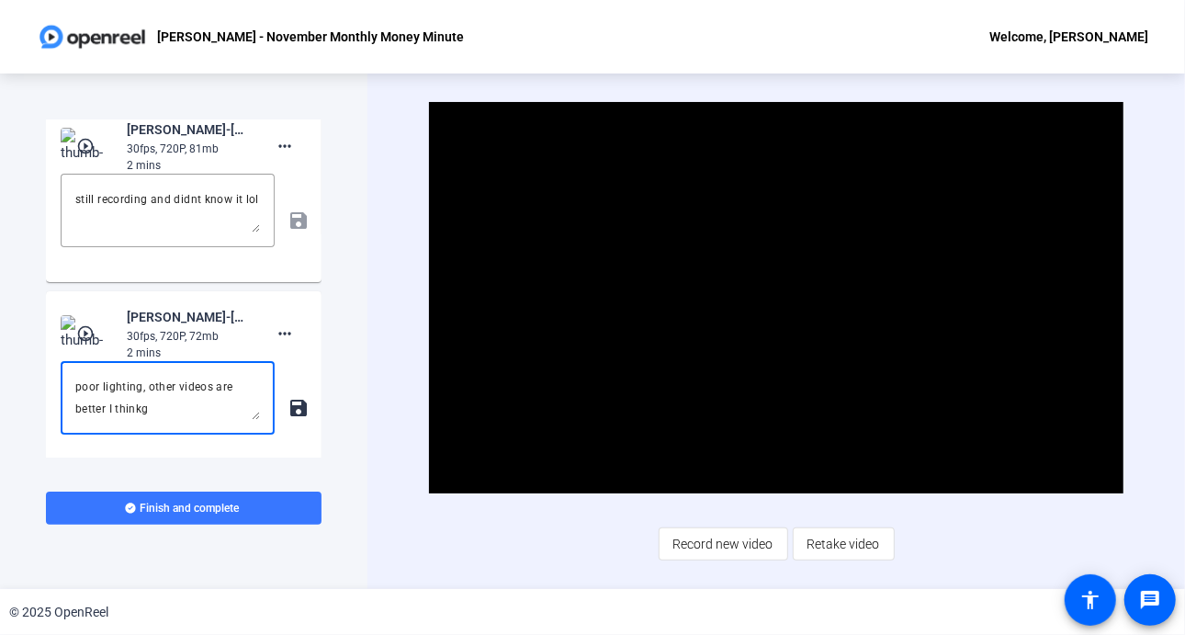
type textarea "poor lighting, other videos are better I think"
drag, startPoint x: 149, startPoint y: 412, endPoint x: 28, endPoint y: 378, distance: 125.0
click at [28, 378] on div "Teleprompter Script Hi, I’m Audrey Powe, a Data Visualization and Analytics Eng…" at bounding box center [183, 330] width 367 height 515
click at [275, 331] on mat-icon "more_horiz" at bounding box center [285, 333] width 22 height 22
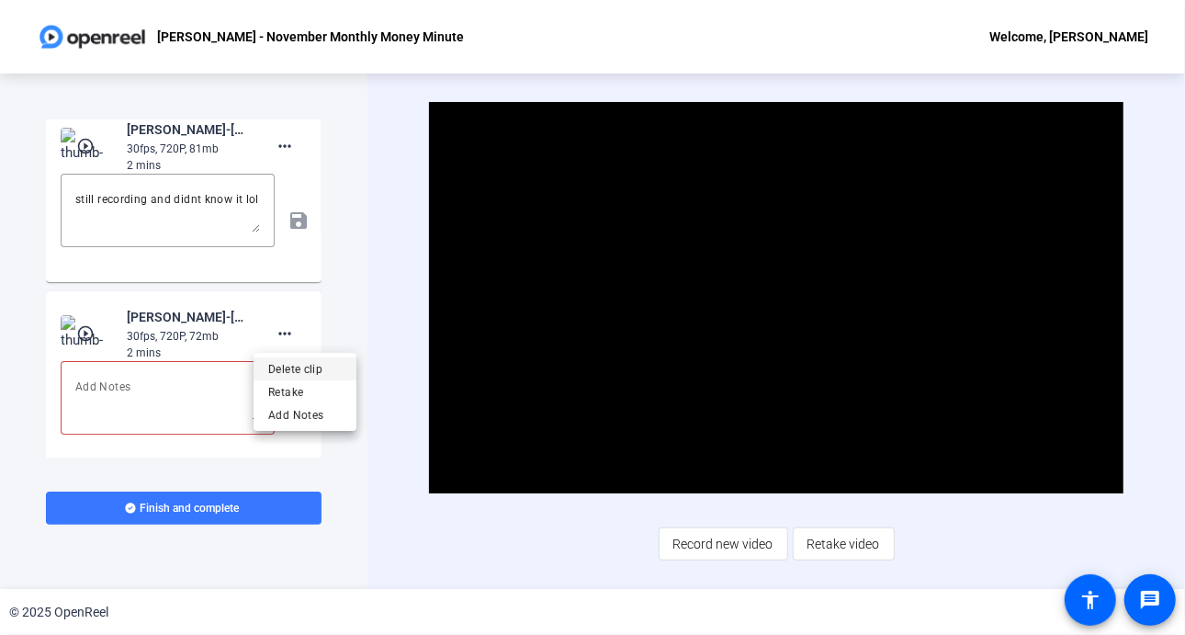
click at [284, 375] on span "Delete clip" at bounding box center [304, 369] width 73 height 22
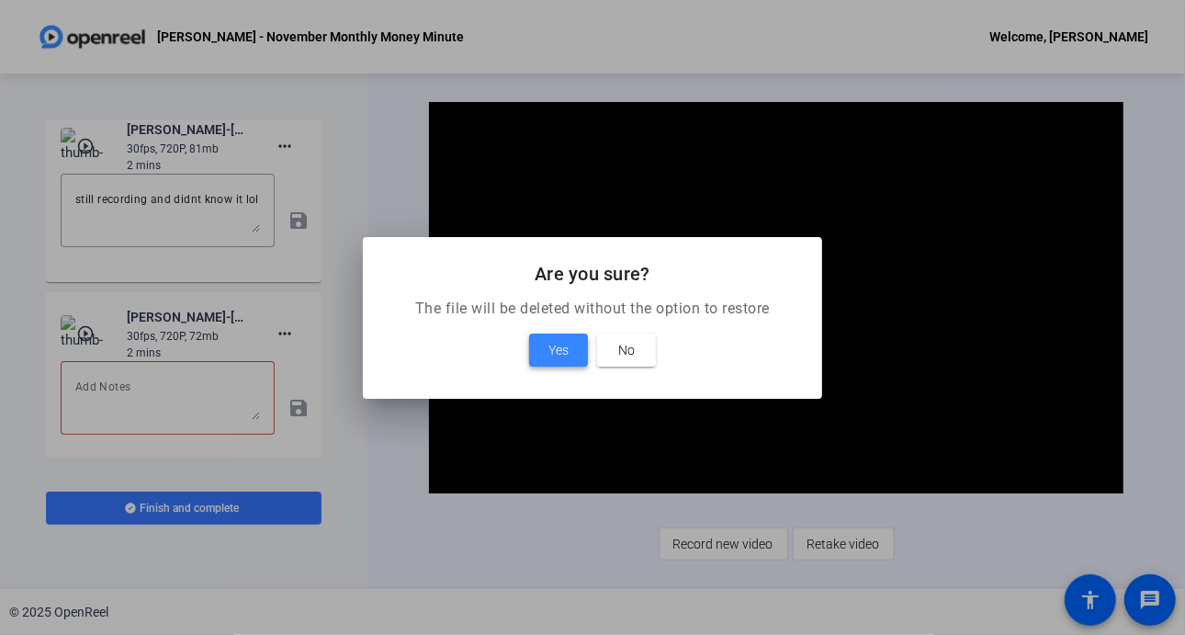
click at [551, 344] on span "Yes" at bounding box center [558, 350] width 20 height 22
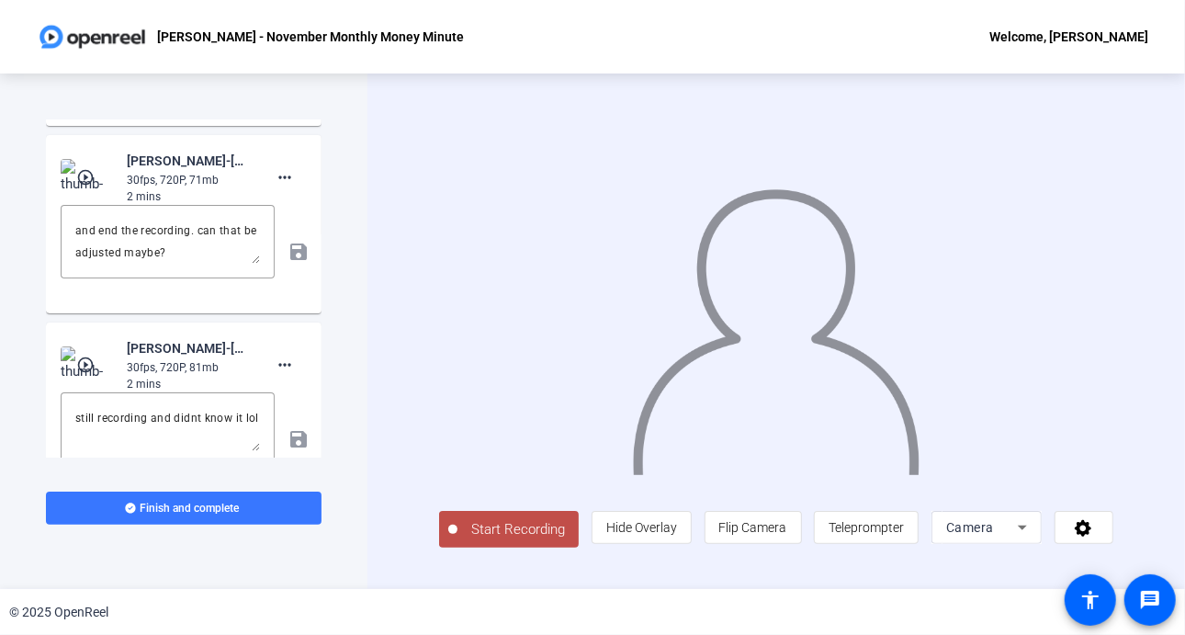
scroll to position [1779, 0]
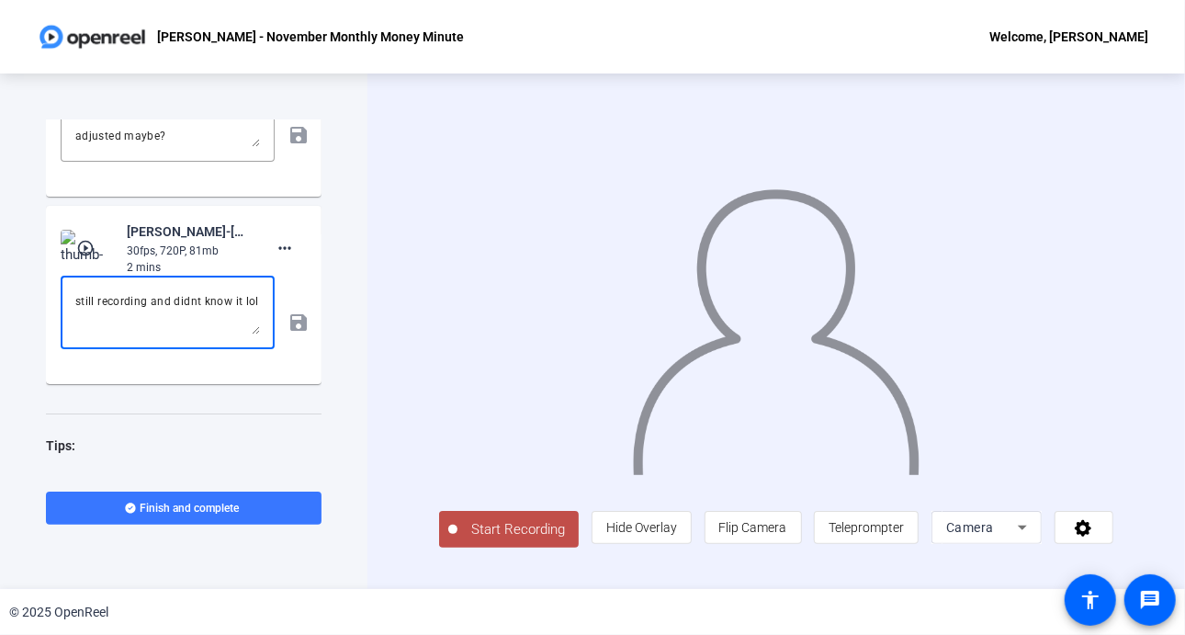
click at [78, 301] on textarea "still recording and didnt know it lol" at bounding box center [167, 312] width 185 height 44
click at [75, 299] on textarea "still recording and didnt know it lol" at bounding box center [167, 312] width 185 height 44
click at [85, 251] on mat-icon "play_circle_outline" at bounding box center [87, 248] width 22 height 18
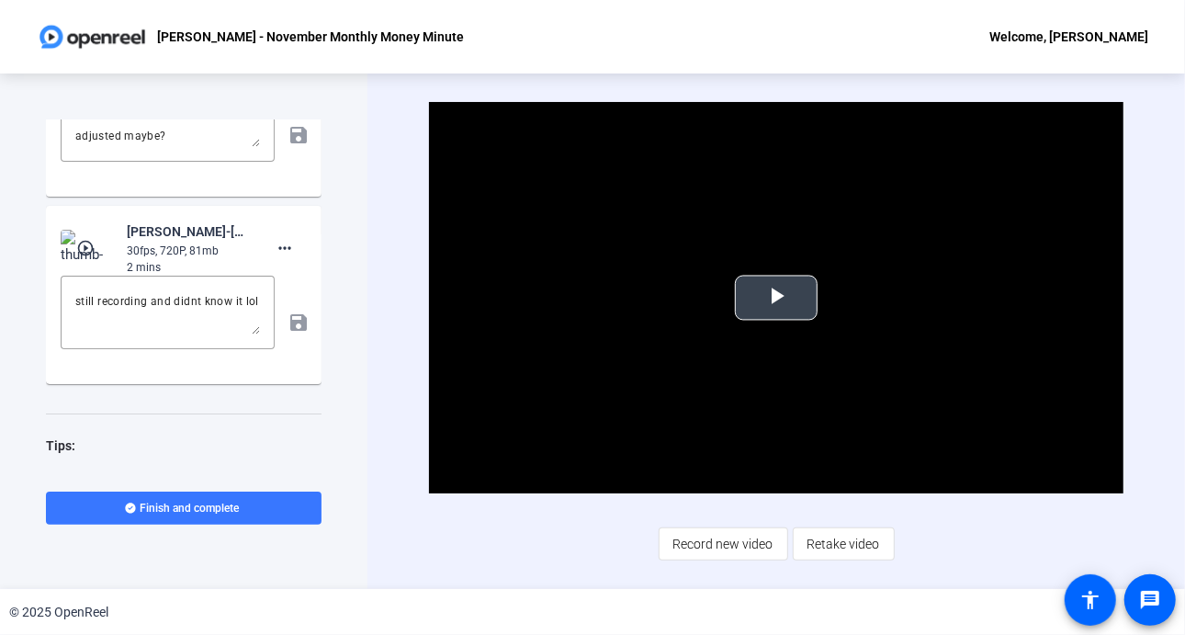
click at [776, 298] on span "Video Player" at bounding box center [776, 298] width 0 height 0
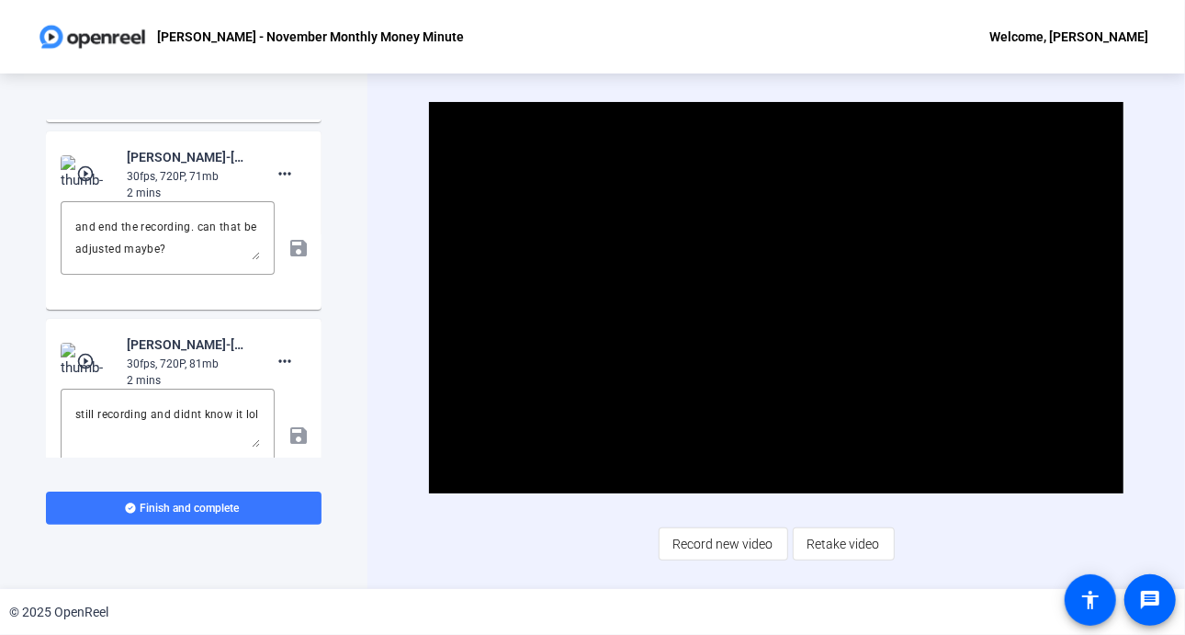
scroll to position [1710, 0]
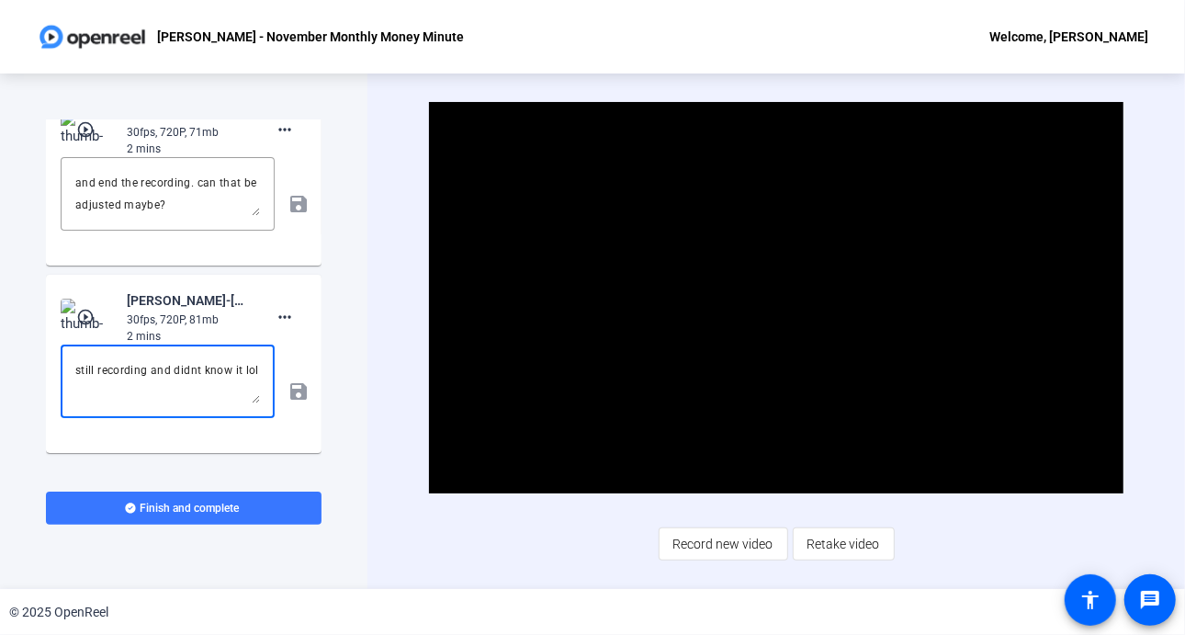
click at [81, 369] on textarea "still recording and didnt know it lol" at bounding box center [167, 381] width 185 height 44
click at [75, 368] on textarea "still recording and didnt know it lol" at bounding box center [167, 381] width 185 height 44
drag, startPoint x: 186, startPoint y: 369, endPoint x: 183, endPoint y: 419, distance: 49.7
click at [187, 369] on textarea "flatter than the others, still recording and didnt know it lol" at bounding box center [167, 381] width 185 height 44
type textarea "flat like i am reading, still recording and didnt know it lol"
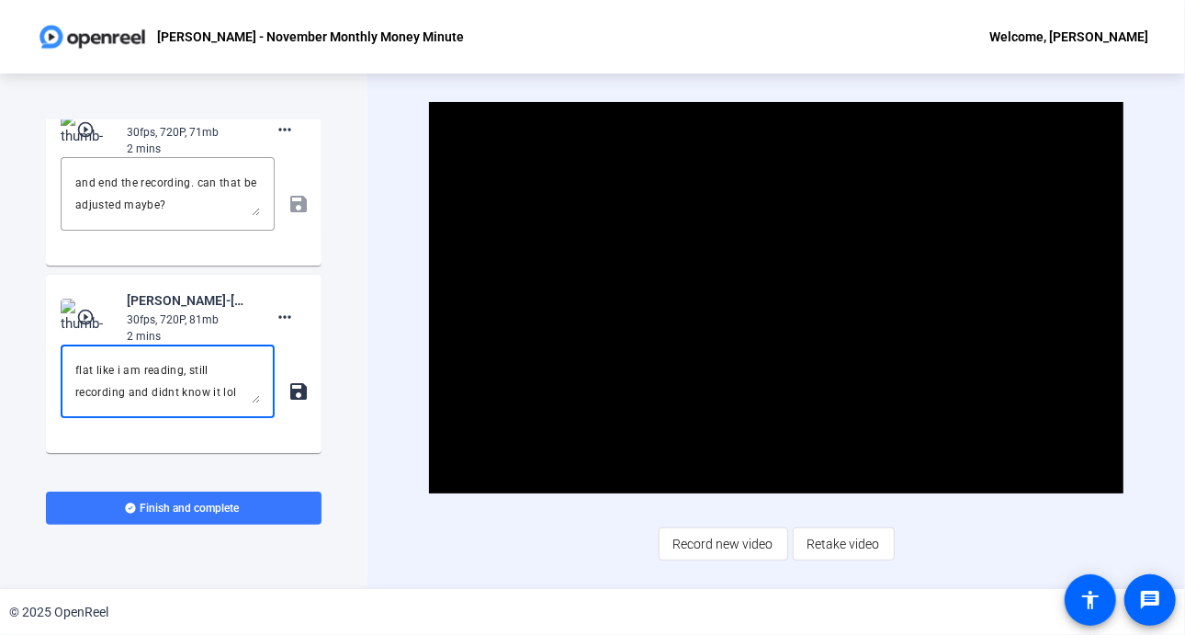
click at [295, 387] on mat-icon "save" at bounding box center [297, 391] width 19 height 22
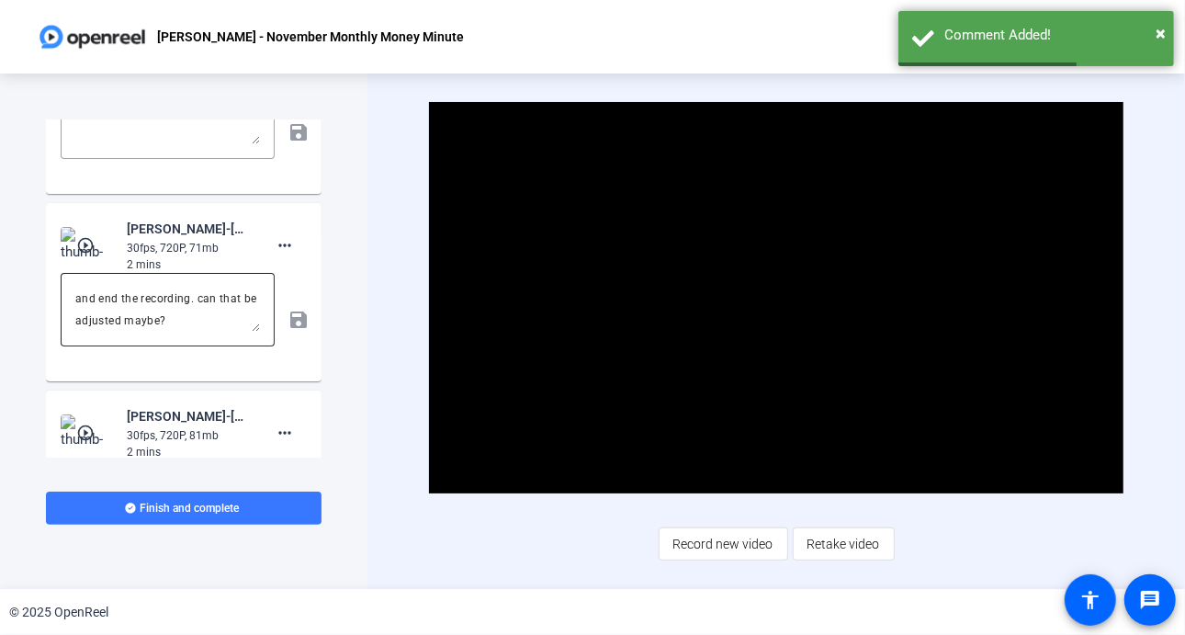
scroll to position [1591, 0]
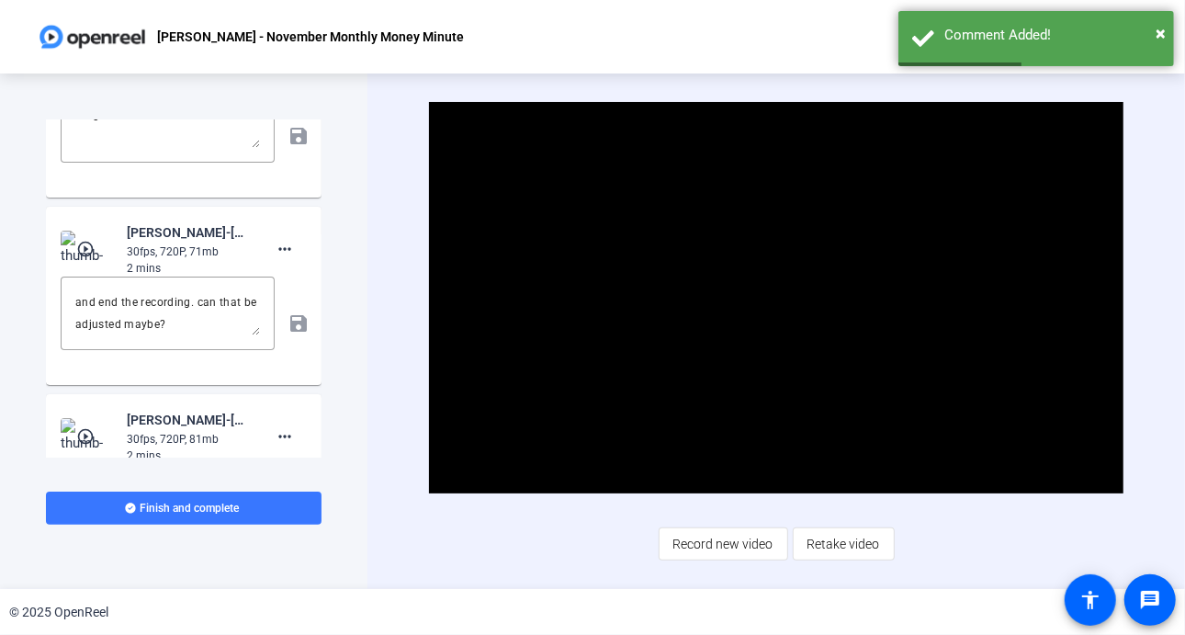
click at [85, 242] on mat-icon "play_circle_outline" at bounding box center [87, 249] width 22 height 18
click at [776, 298] on span "Video Player" at bounding box center [776, 298] width 0 height 0
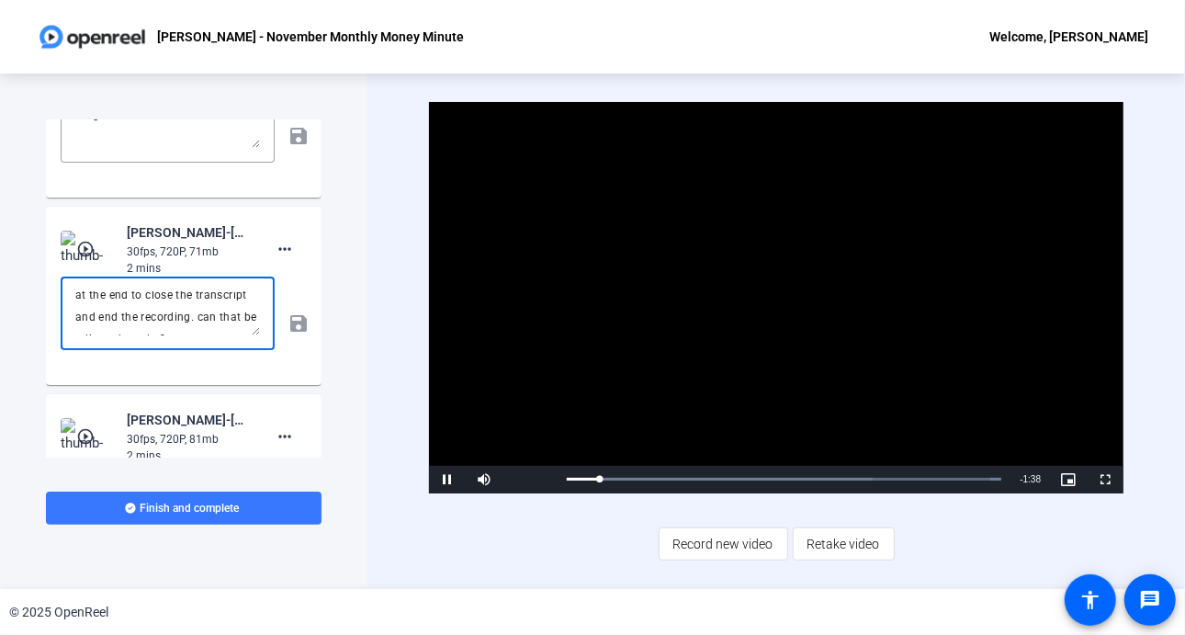
scroll to position [0, 0]
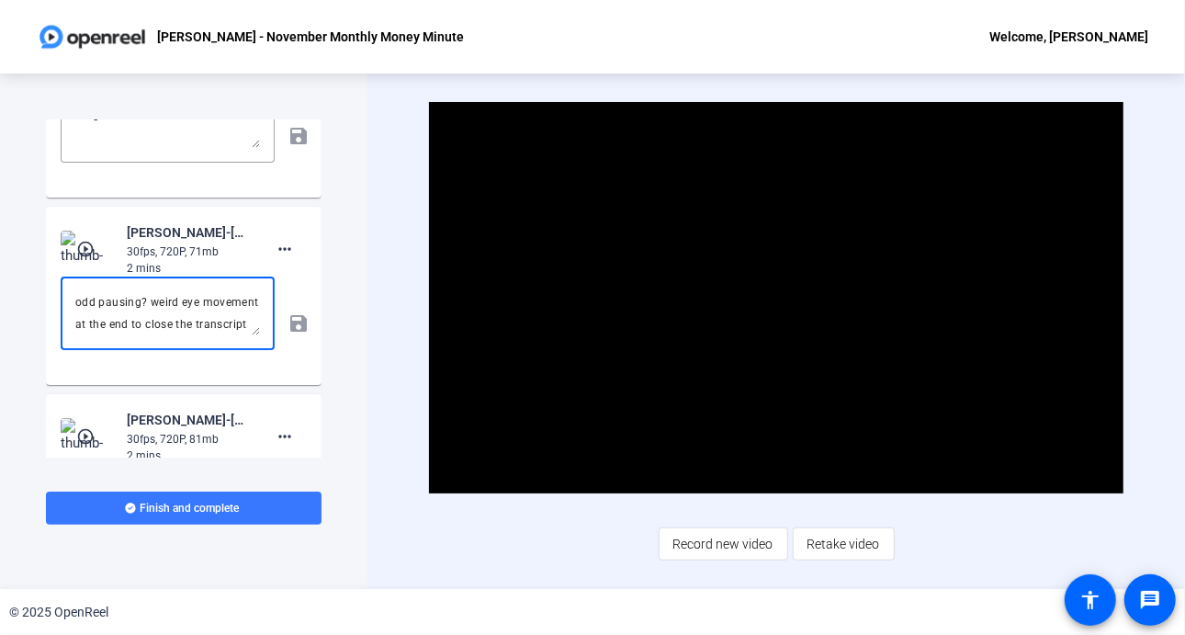
click at [77, 301] on textarea "odd pausing? weird eye movement at the end to close the transcript and end the …" at bounding box center [167, 313] width 185 height 44
click at [149, 300] on textarea "odd pausing? weird eye movement at the end to close the transcript and end the …" at bounding box center [167, 313] width 185 height 44
click at [220, 301] on textarea "odd pausing? is the eye angel too low because of reading from my phone? weird e…" at bounding box center [167, 313] width 185 height 44
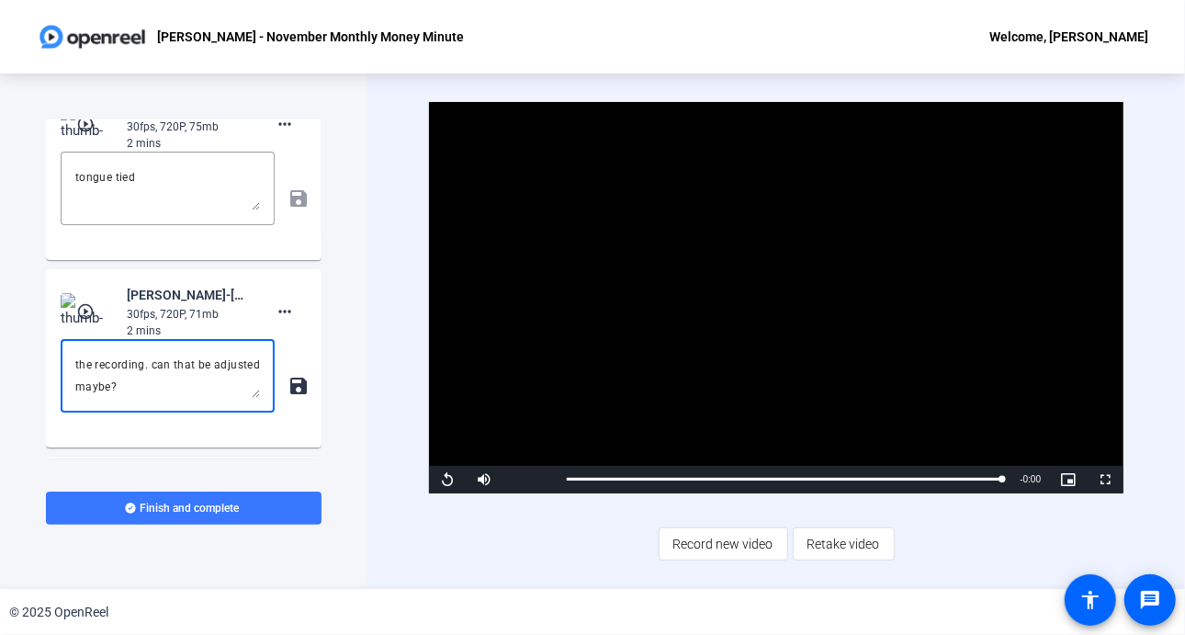
scroll to position [1522, 0]
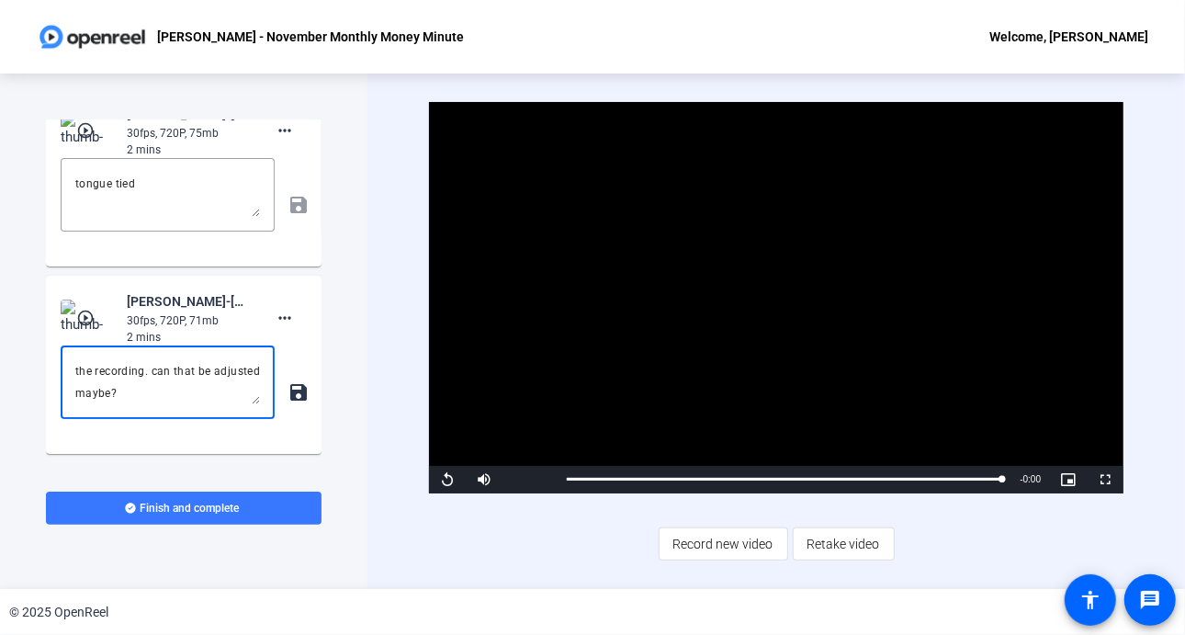
type textarea "odd pausing? is the eye angle too low because of reading from my phone? weird e…"
click at [294, 382] on mat-icon "save" at bounding box center [297, 392] width 19 height 22
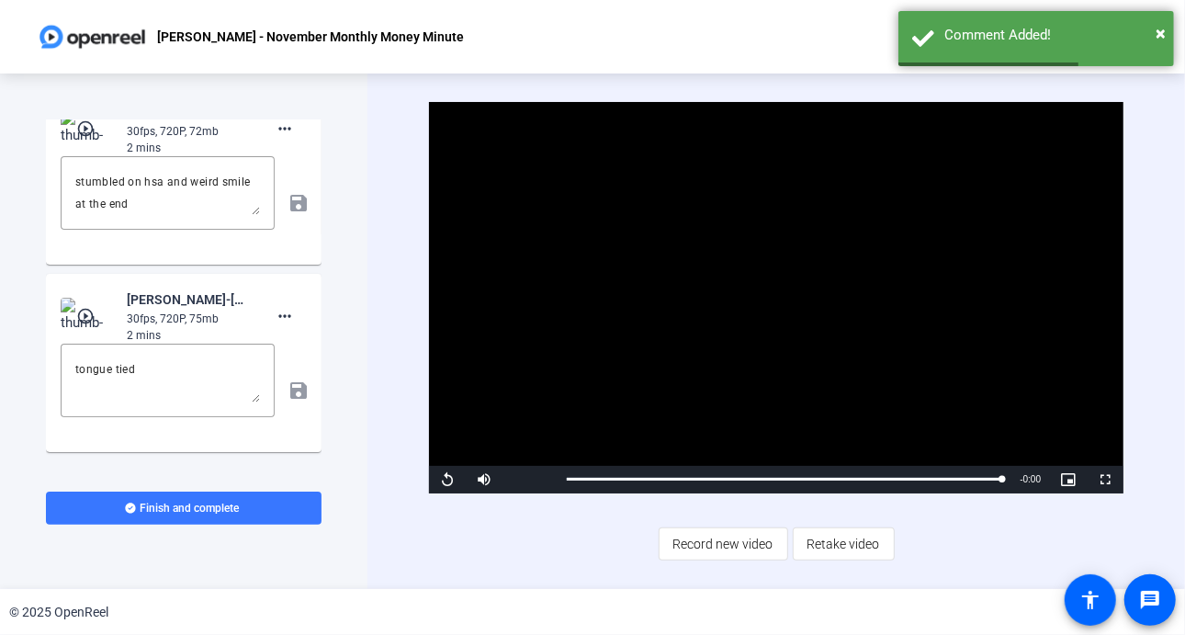
scroll to position [1327, 0]
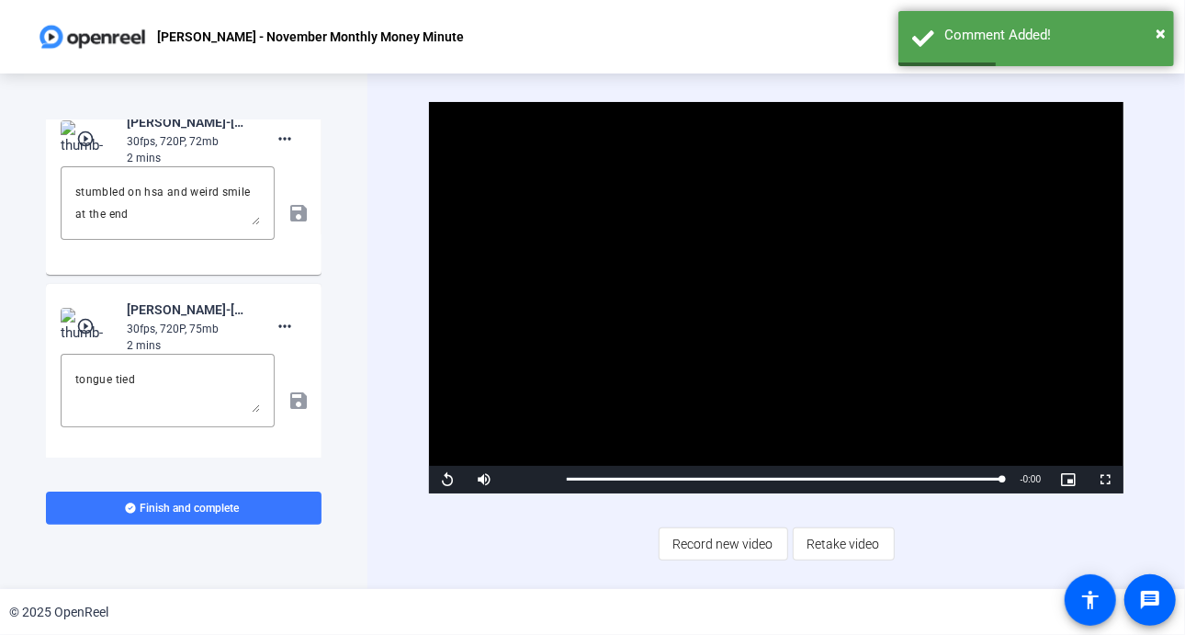
click at [79, 324] on mat-icon "play_circle_outline" at bounding box center [87, 326] width 22 height 18
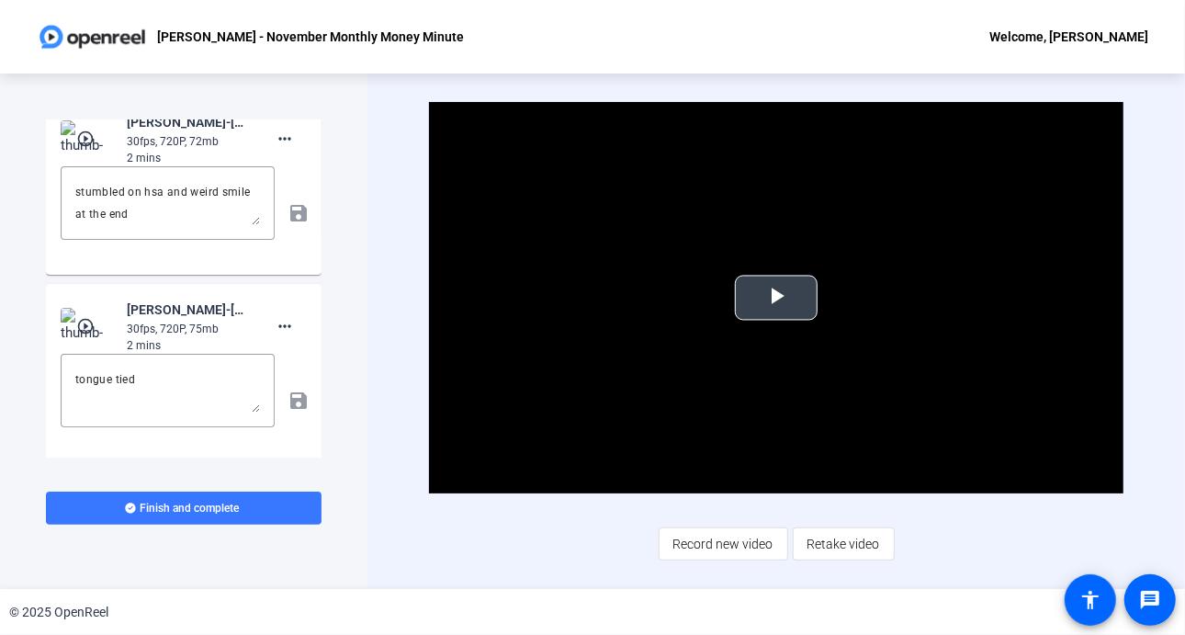
click at [776, 298] on span "Video Player" at bounding box center [776, 298] width 0 height 0
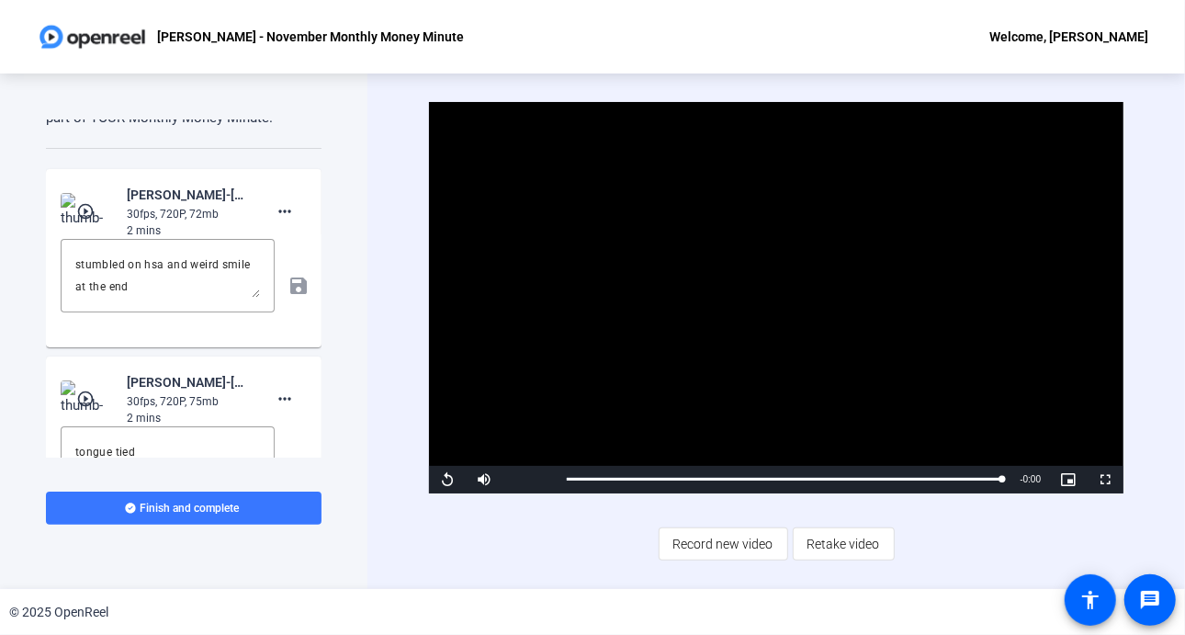
scroll to position [1228, 0]
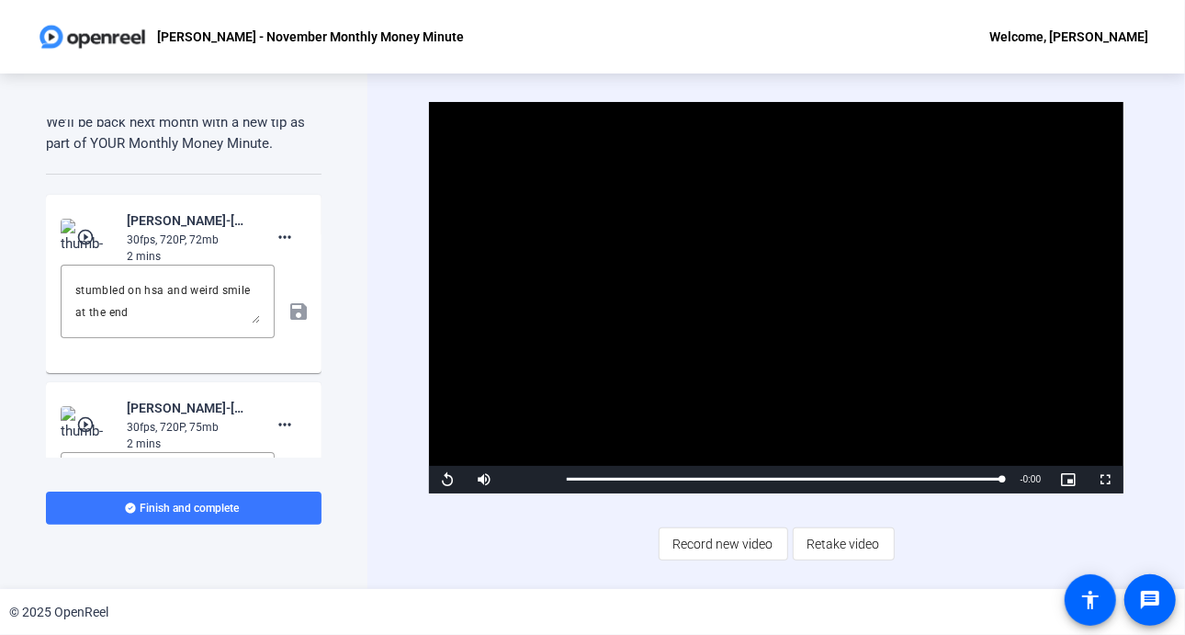
click at [85, 240] on mat-icon "play_circle_outline" at bounding box center [87, 237] width 22 height 18
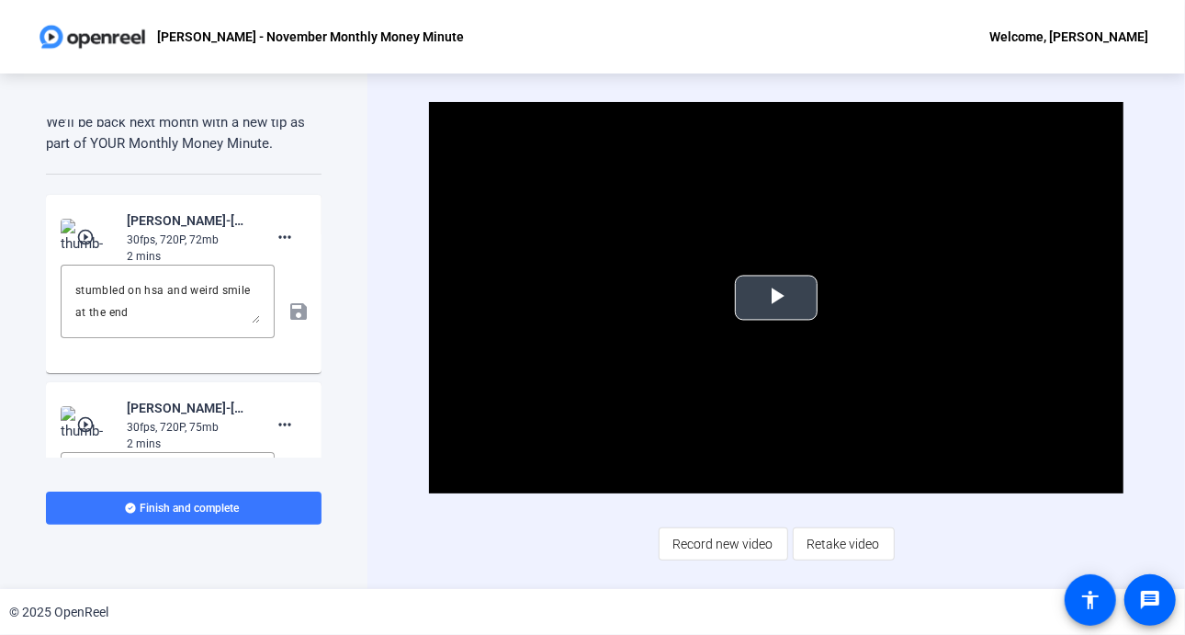
click at [776, 298] on span "Video Player" at bounding box center [776, 298] width 0 height 0
click at [235, 308] on textarea "stumbled on hsa and weird smile at the end" at bounding box center [167, 301] width 185 height 44
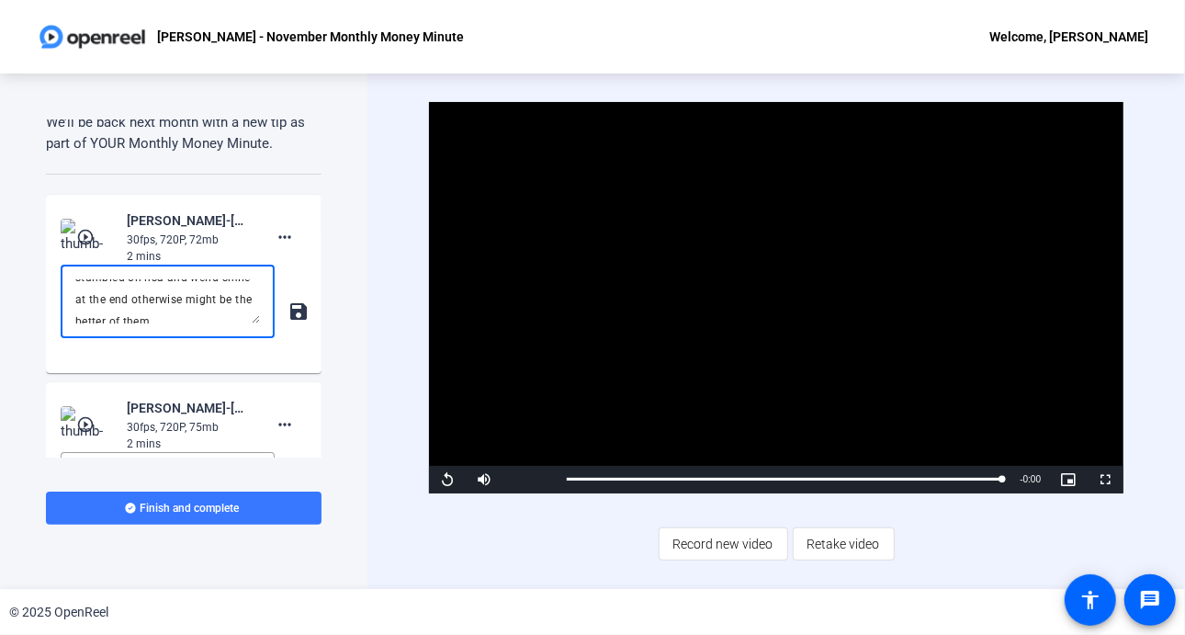
scroll to position [17, 0]
drag, startPoint x: 162, startPoint y: 296, endPoint x: 236, endPoint y: 311, distance: 76.0
click at [236, 311] on textarea "stumbled on hsa and weird smile at the end otherwise might be the better of them" at bounding box center [167, 301] width 185 height 44
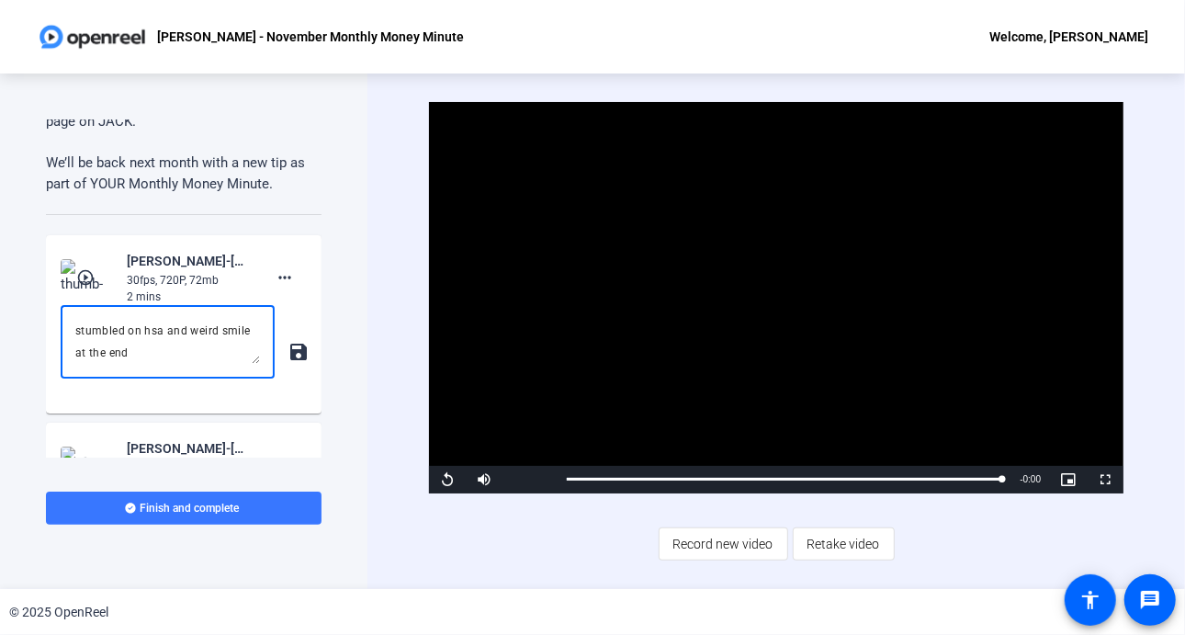
scroll to position [1243, 0]
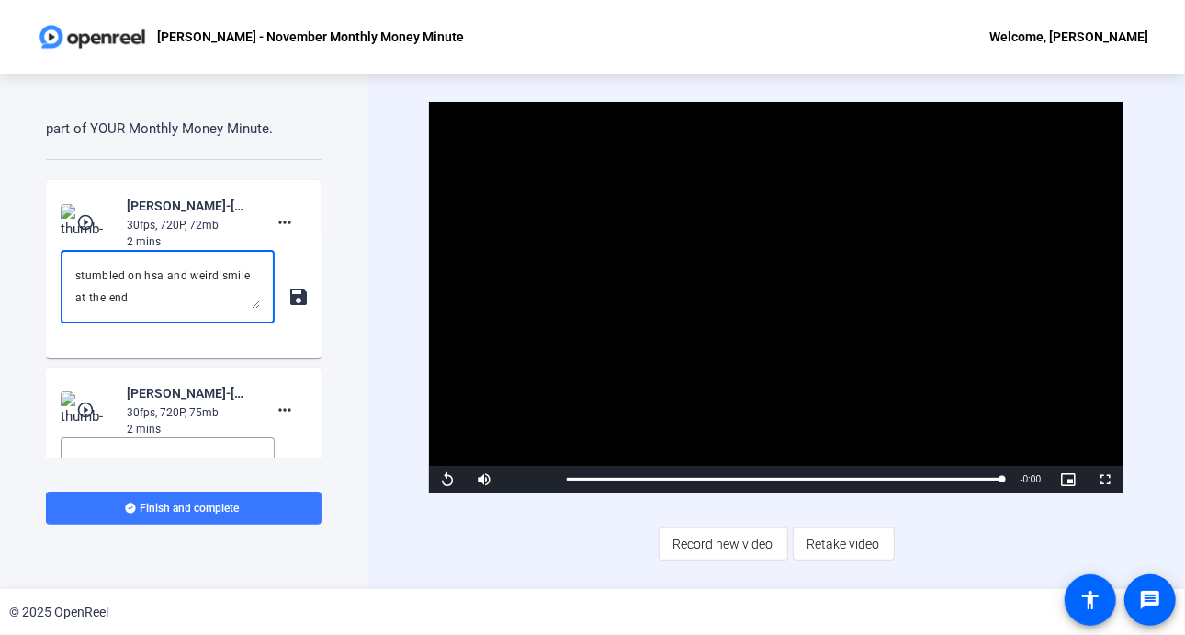
type textarea "stumbled on hsa and weird smile at the end"
click at [288, 293] on mat-icon "save" at bounding box center [297, 297] width 19 height 22
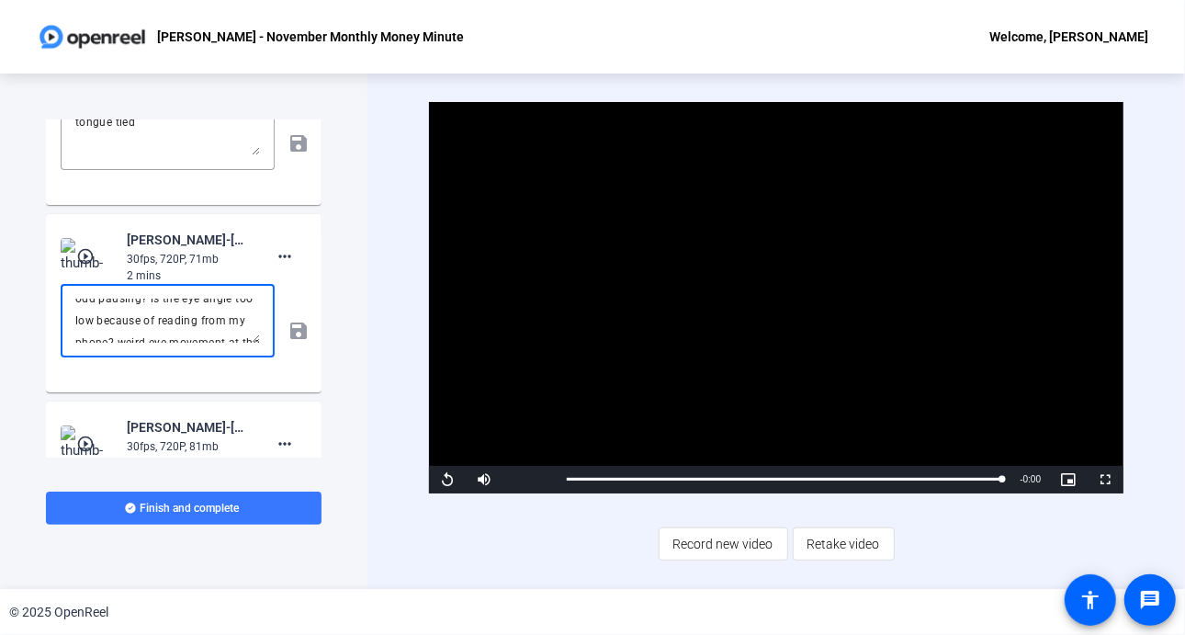
scroll to position [0, 0]
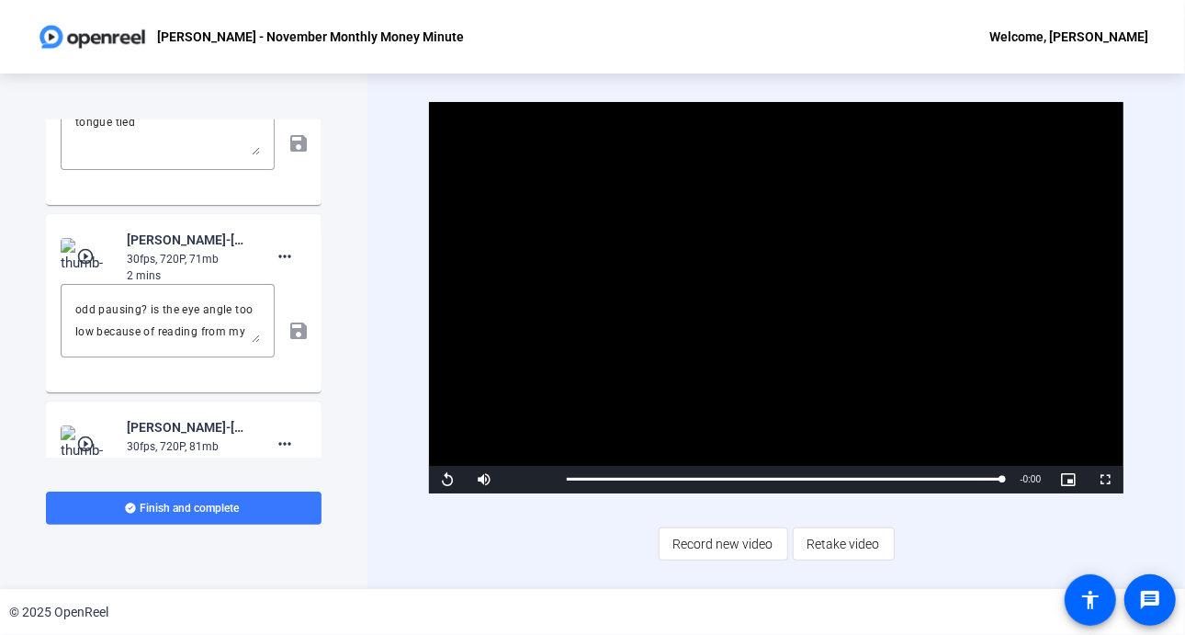
click at [89, 254] on mat-icon "play_circle_outline" at bounding box center [87, 256] width 22 height 18
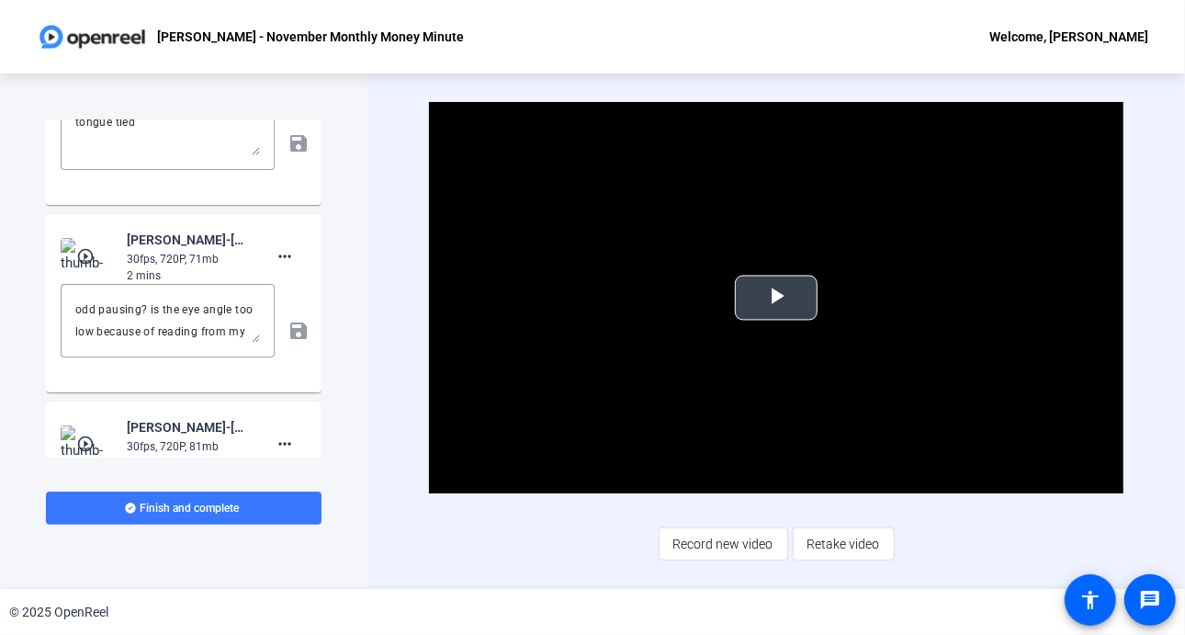
click at [776, 298] on span "Video Player" at bounding box center [776, 298] width 0 height 0
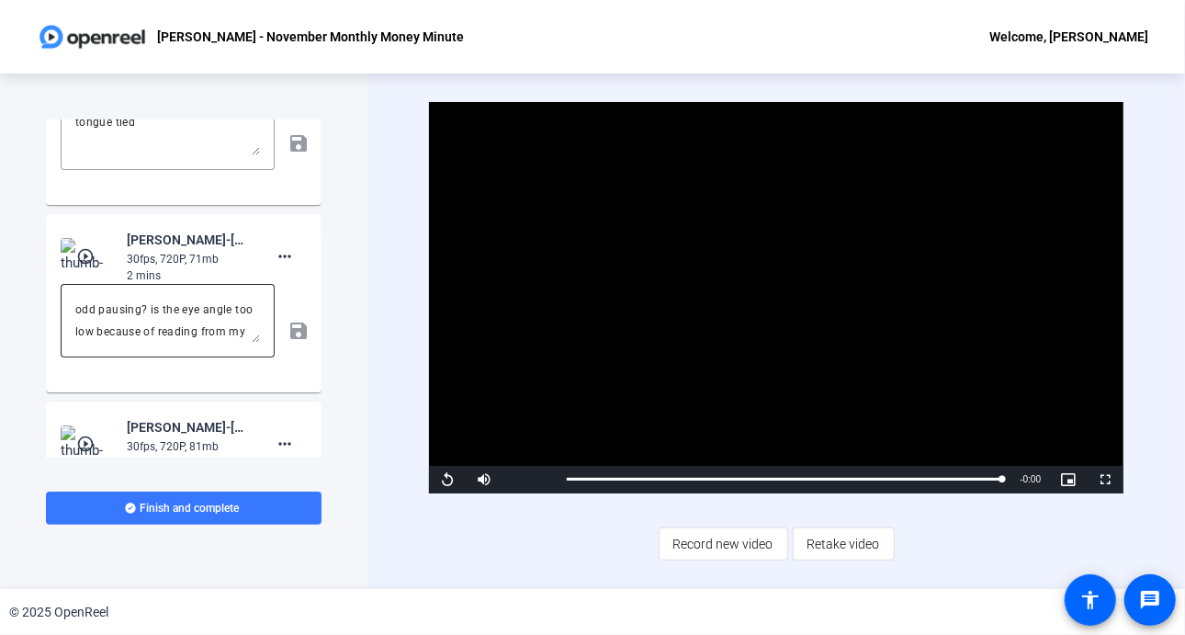
click at [74, 306] on div "odd pausing? is the eye angle too low because of reading from my phone? weird e…" at bounding box center [168, 320] width 214 height 73
click at [77, 306] on textarea "odd pausing? is the eye angle too low because of reading from my phone? weird e…" at bounding box center [167, 321] width 185 height 44
click at [274, 256] on mat-icon "more_horiz" at bounding box center [285, 256] width 22 height 22
click at [116, 296] on div at bounding box center [592, 317] width 1185 height 635
click at [78, 306] on textarea "odd pausing? is the eye angle too low because of reading from my phone? weird e…" at bounding box center [167, 321] width 185 height 44
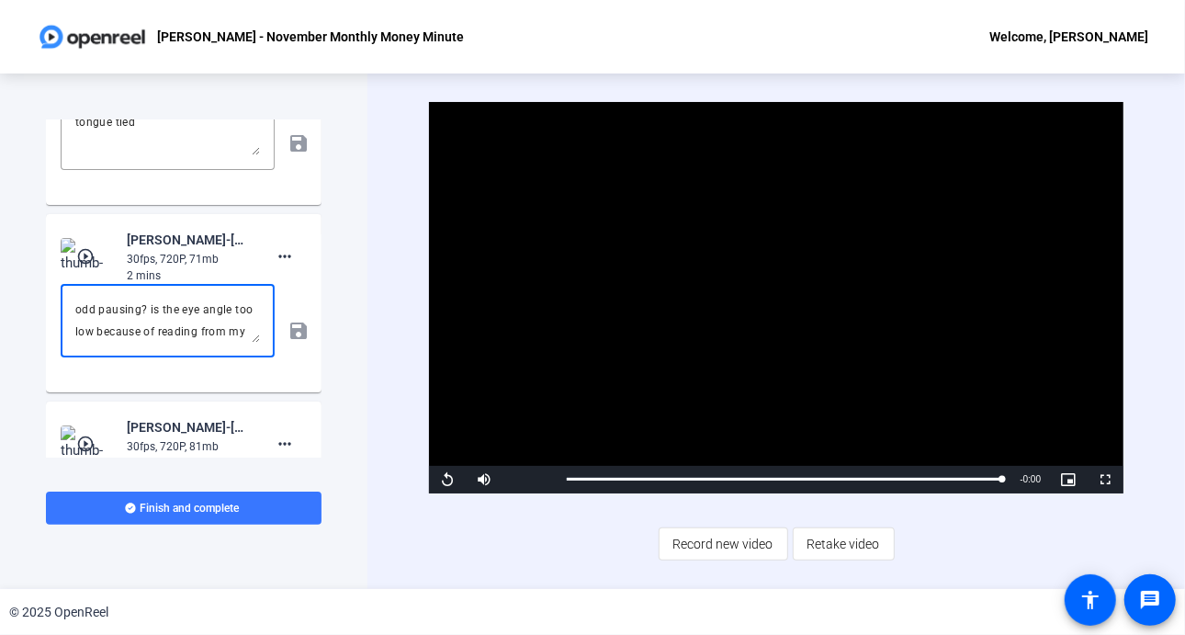
click at [76, 308] on textarea "odd pausing? is the eye angle too low because of reading from my phone? weird e…" at bounding box center [167, 321] width 185 height 44
drag, startPoint x: 144, startPoint y: 308, endPoint x: 0, endPoint y: 323, distance: 145.1
click at [53, 324] on mat-card-content "play_circle_outline Audrey Powe-Audrey Powe - November Monthly Money Min-Audrey…" at bounding box center [184, 303] width 276 height 178
click at [142, 327] on textarea "Holly can you check this one? there is a weird eye movement at the end to close…" at bounding box center [167, 321] width 185 height 44
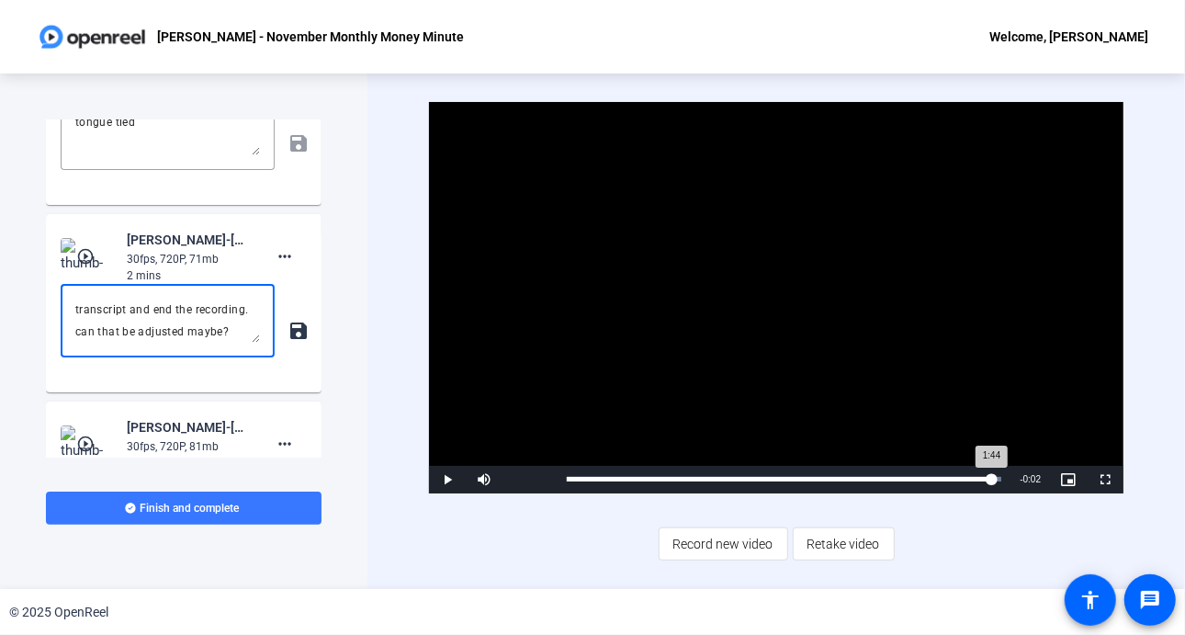
drag, startPoint x: 1002, startPoint y: 480, endPoint x: 990, endPoint y: 480, distance: 11.9
click at [990, 480] on div "1:44" at bounding box center [779, 479] width 425 height 5
click at [444, 480] on span "Video Player" at bounding box center [447, 480] width 37 height 0
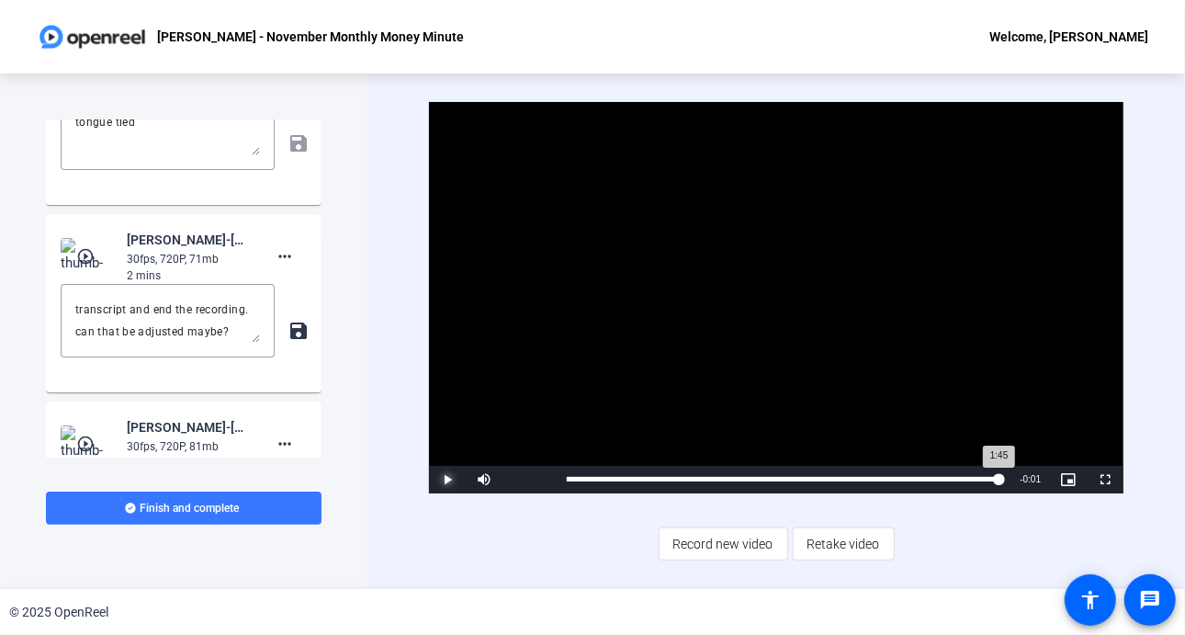
click at [998, 477] on div "1:45" at bounding box center [783, 479] width 433 height 5
click at [188, 335] on textarea "Holly can you check this one? there is a weird eye movement at the end to close…" at bounding box center [167, 321] width 185 height 44
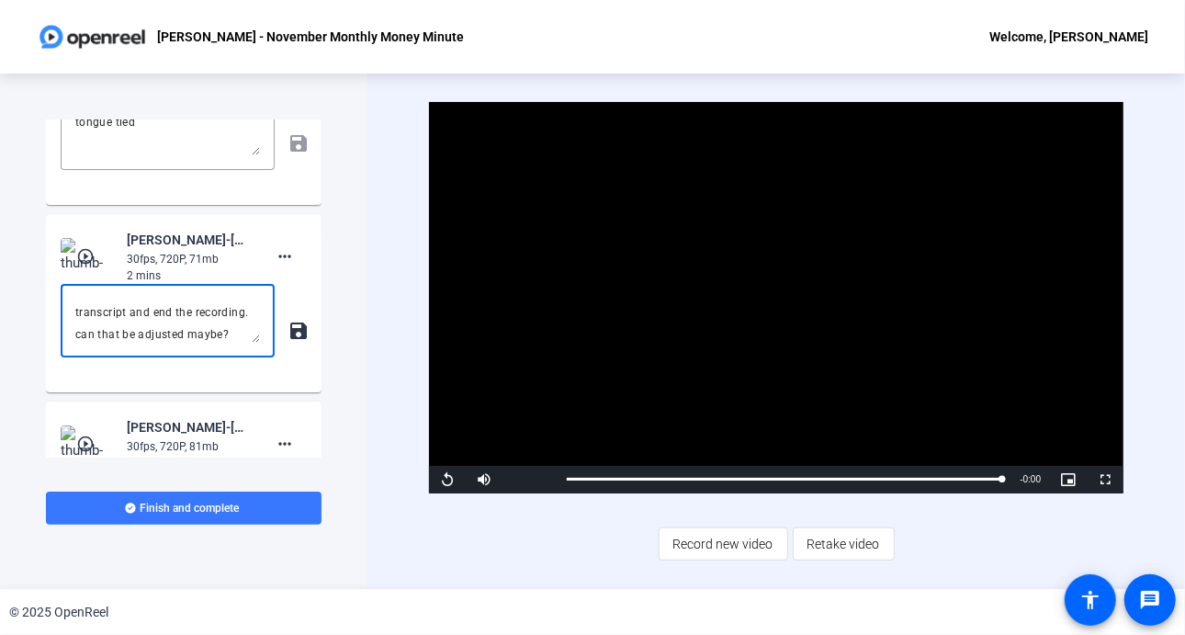
scroll to position [74, 0]
drag, startPoint x: 177, startPoint y: 337, endPoint x: 141, endPoint y: 323, distance: 39.2
click at [143, 324] on textarea "Holly can you check this one? there is a weird eye movement at the end to close…" at bounding box center [167, 321] width 185 height 44
click at [152, 333] on textarea "Holly can you check this one? there is a weird eye movement at the end to close…" at bounding box center [167, 321] width 185 height 44
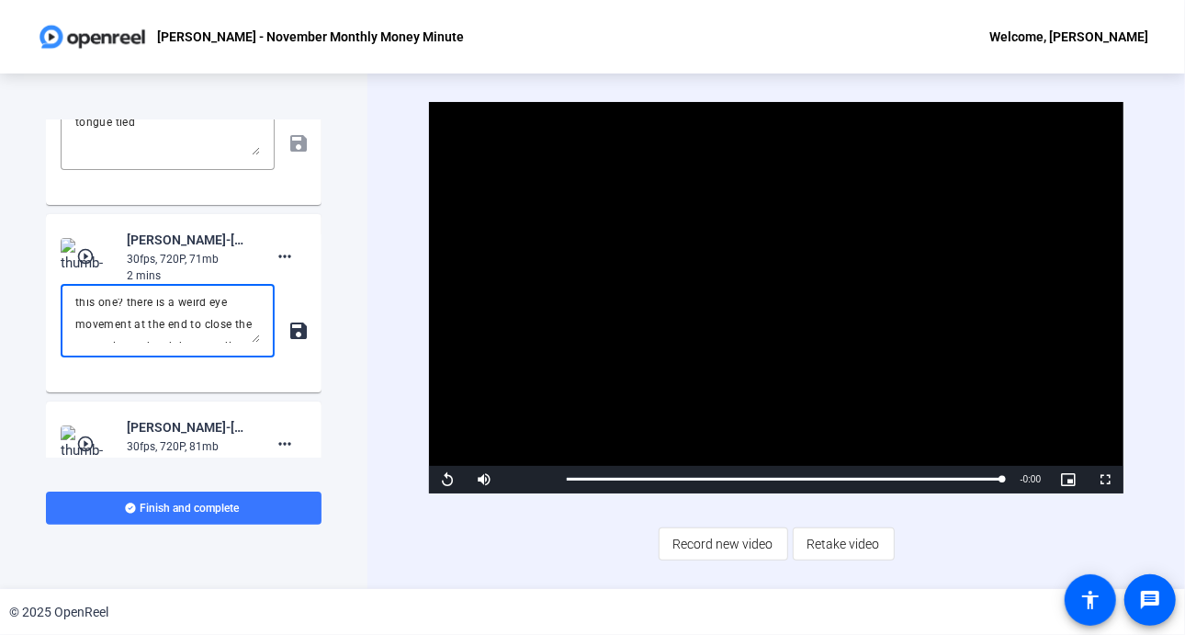
scroll to position [0, 0]
click at [243, 334] on textarea "Holly can you check this one? there is a weird eye movement at the end to close…" at bounding box center [167, 321] width 185 height 44
click at [134, 328] on textarea "Holly can you check this one? there is a weird eye movement at the end to close…" at bounding box center [167, 321] width 185 height 44
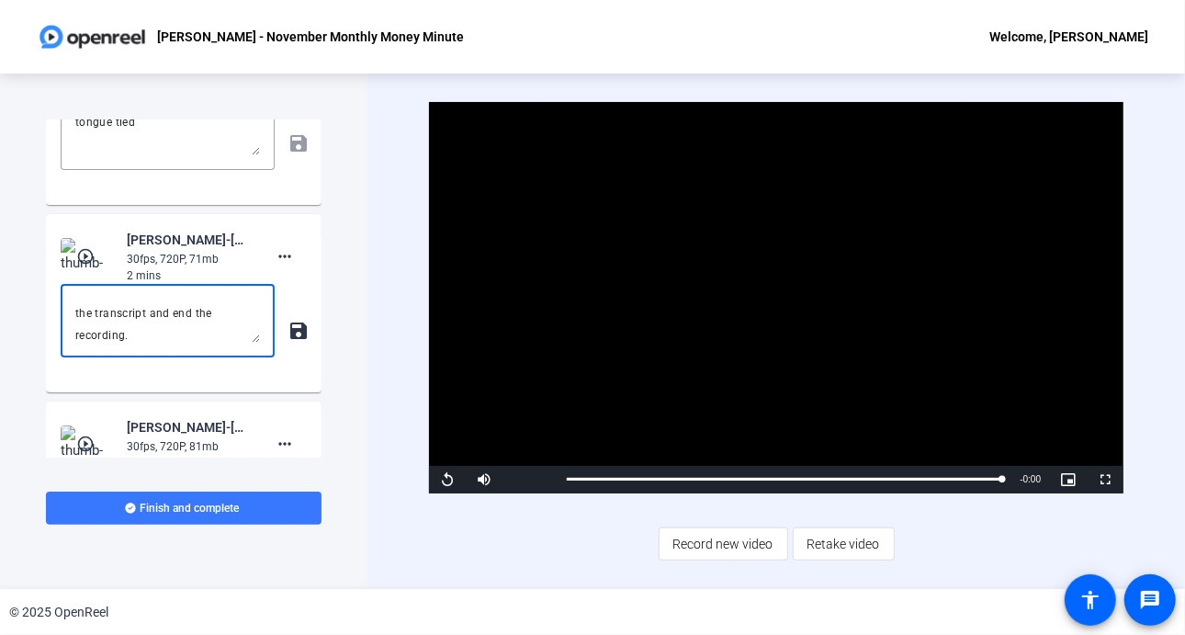
scroll to position [66, 0]
click at [157, 333] on textarea "Holly can you check this one? there is a weird eye movement at the end when i c…" at bounding box center [167, 321] width 185 height 44
type textarea "Holly can you check this one? there is a weird eye movement at the end when i c…"
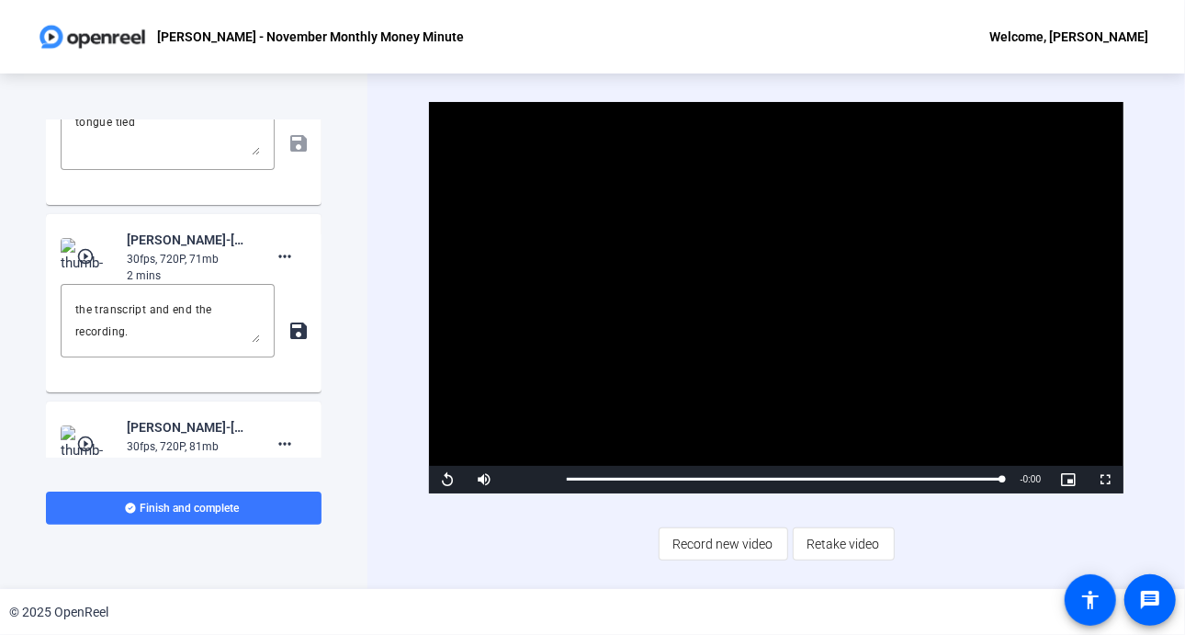
click at [288, 327] on mat-icon "save" at bounding box center [297, 331] width 19 height 22
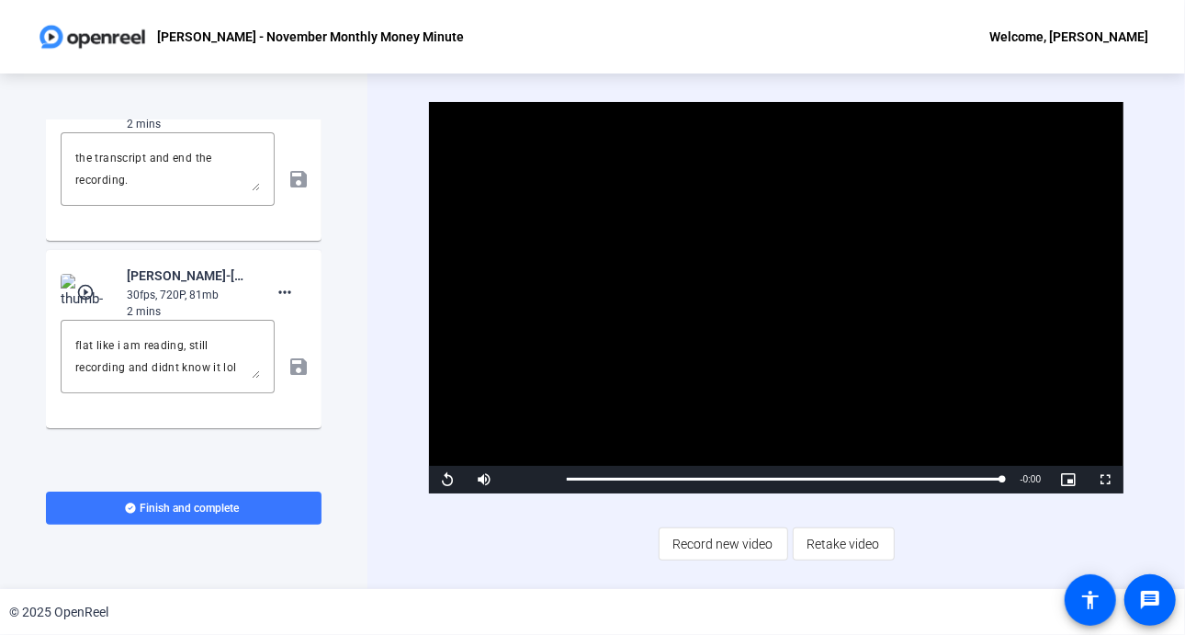
scroll to position [1743, 0]
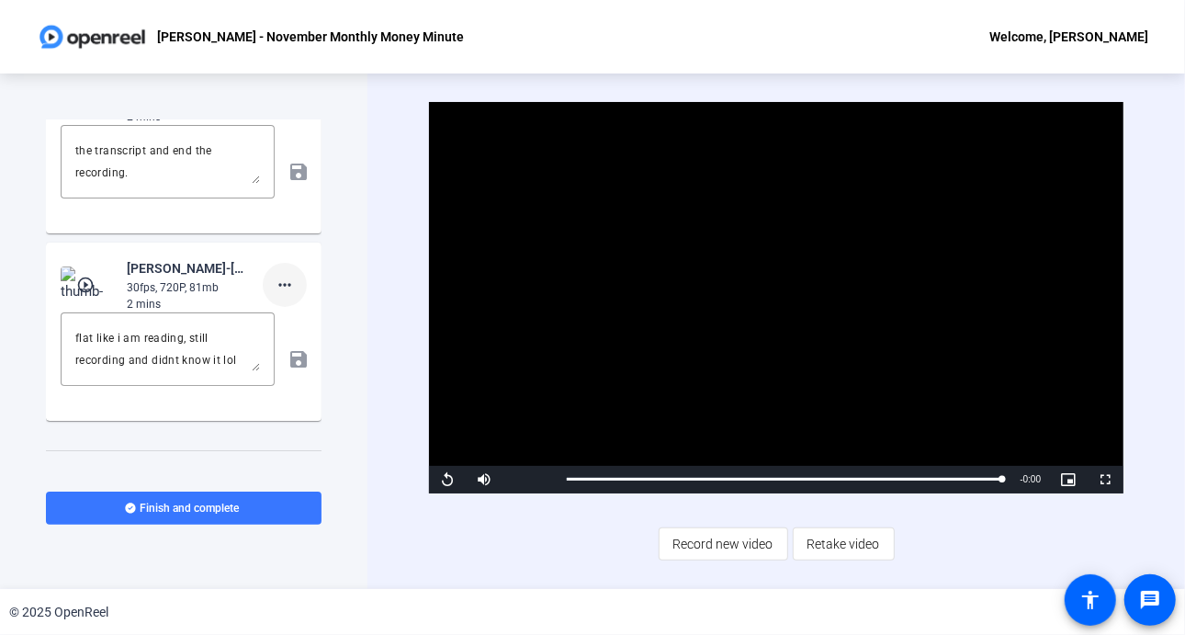
click at [274, 288] on mat-icon "more_horiz" at bounding box center [285, 285] width 22 height 22
click at [350, 279] on div at bounding box center [592, 317] width 1185 height 635
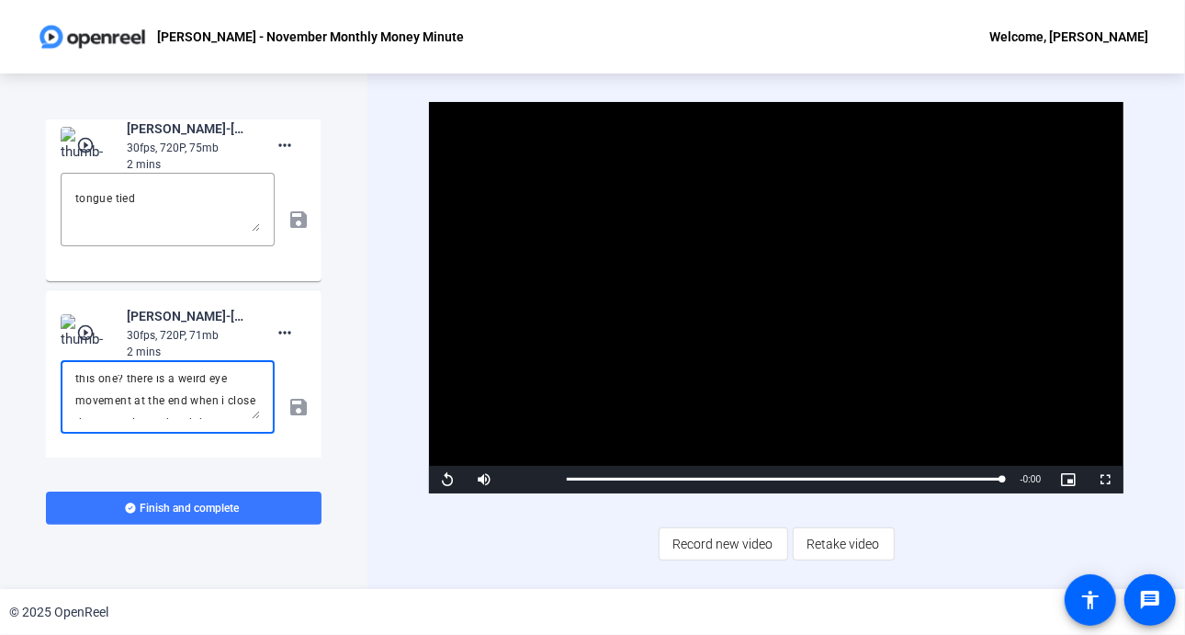
scroll to position [0, 0]
